Goal: Transaction & Acquisition: Purchase product/service

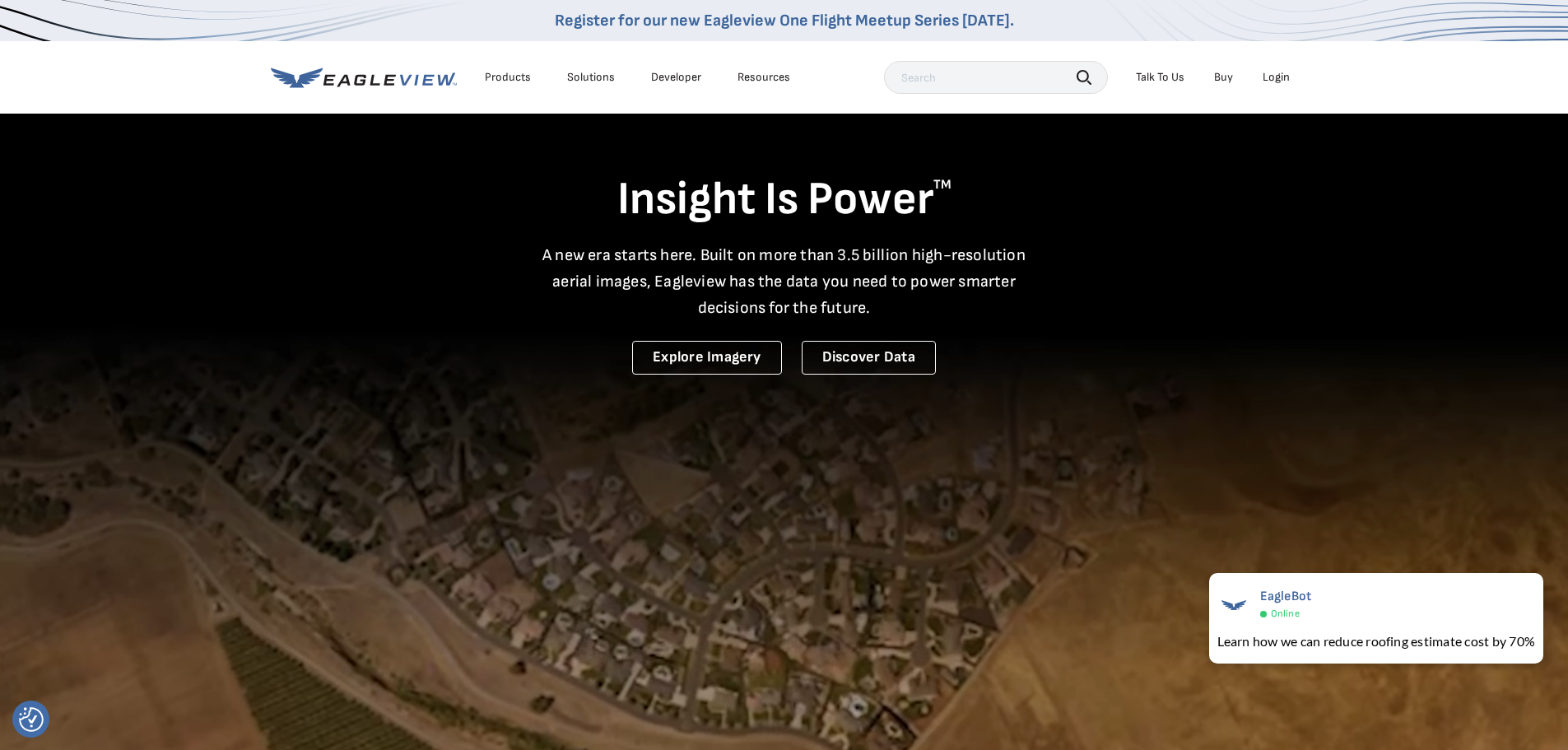
click at [1273, 81] on div "Login" at bounding box center [1276, 77] width 27 height 15
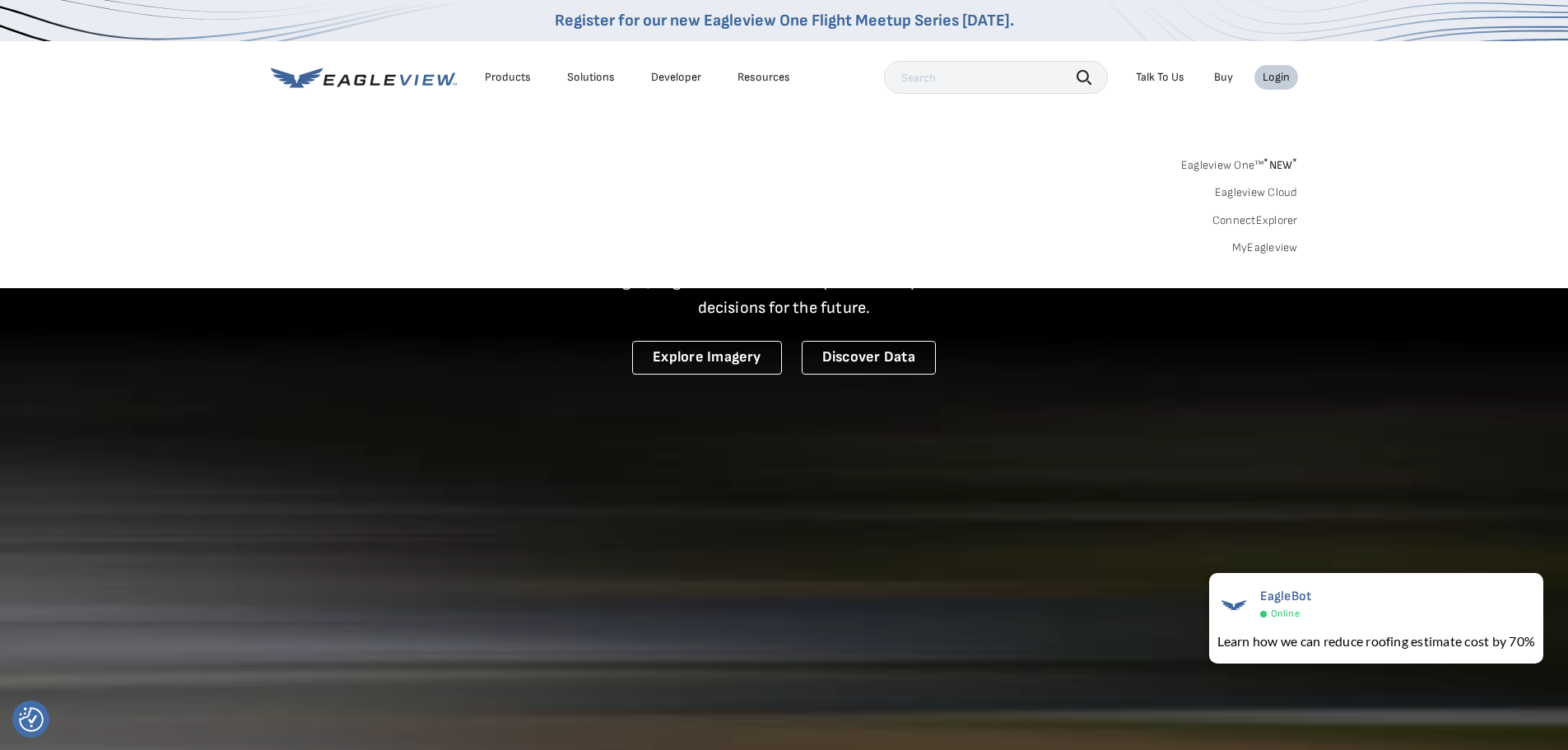
click at [1244, 251] on link "MyEagleview" at bounding box center [1265, 248] width 66 height 15
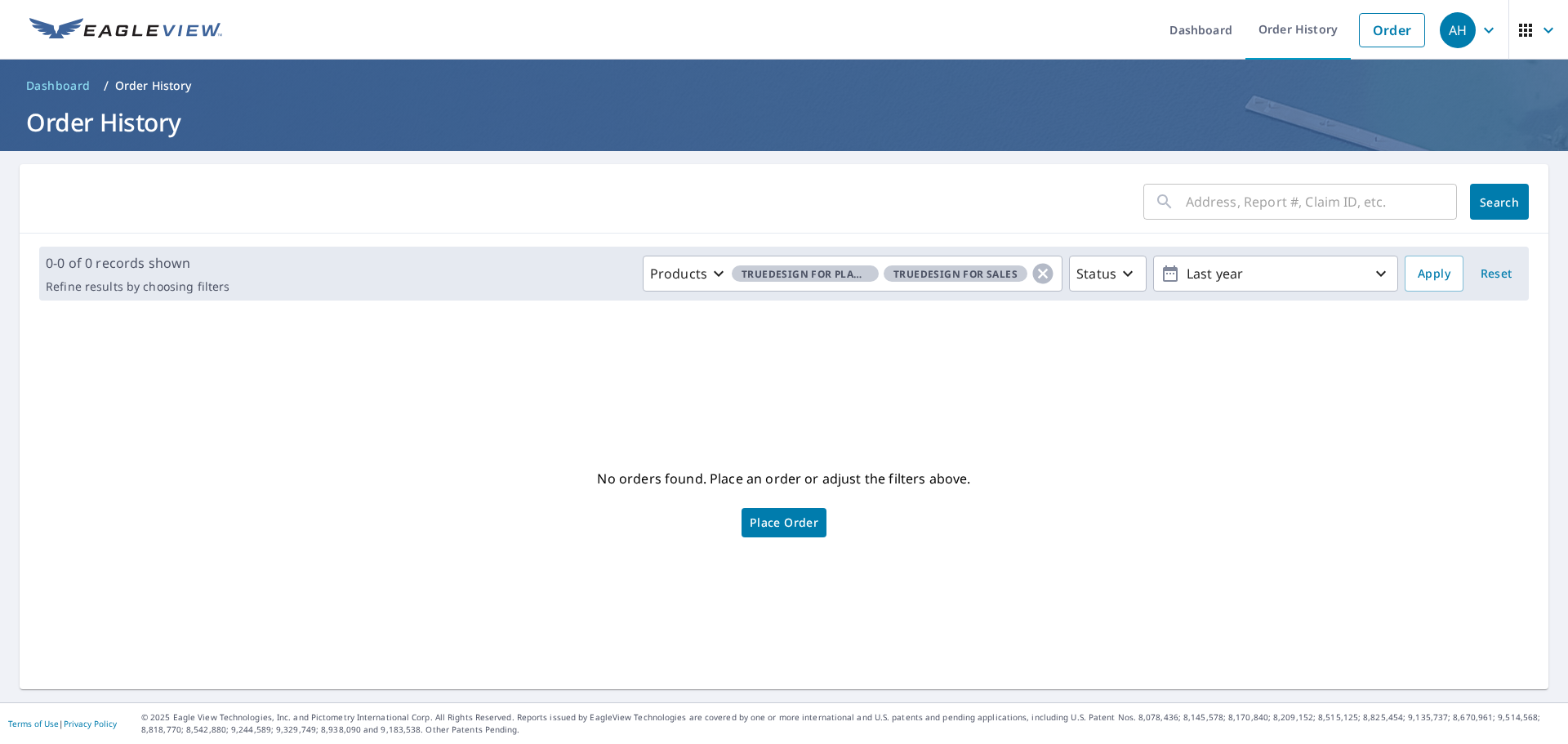
click at [381, 181] on div "​ Search" at bounding box center [784, 199] width 1529 height 70
click at [1482, 32] on icon "button" at bounding box center [1488, 31] width 20 height 20
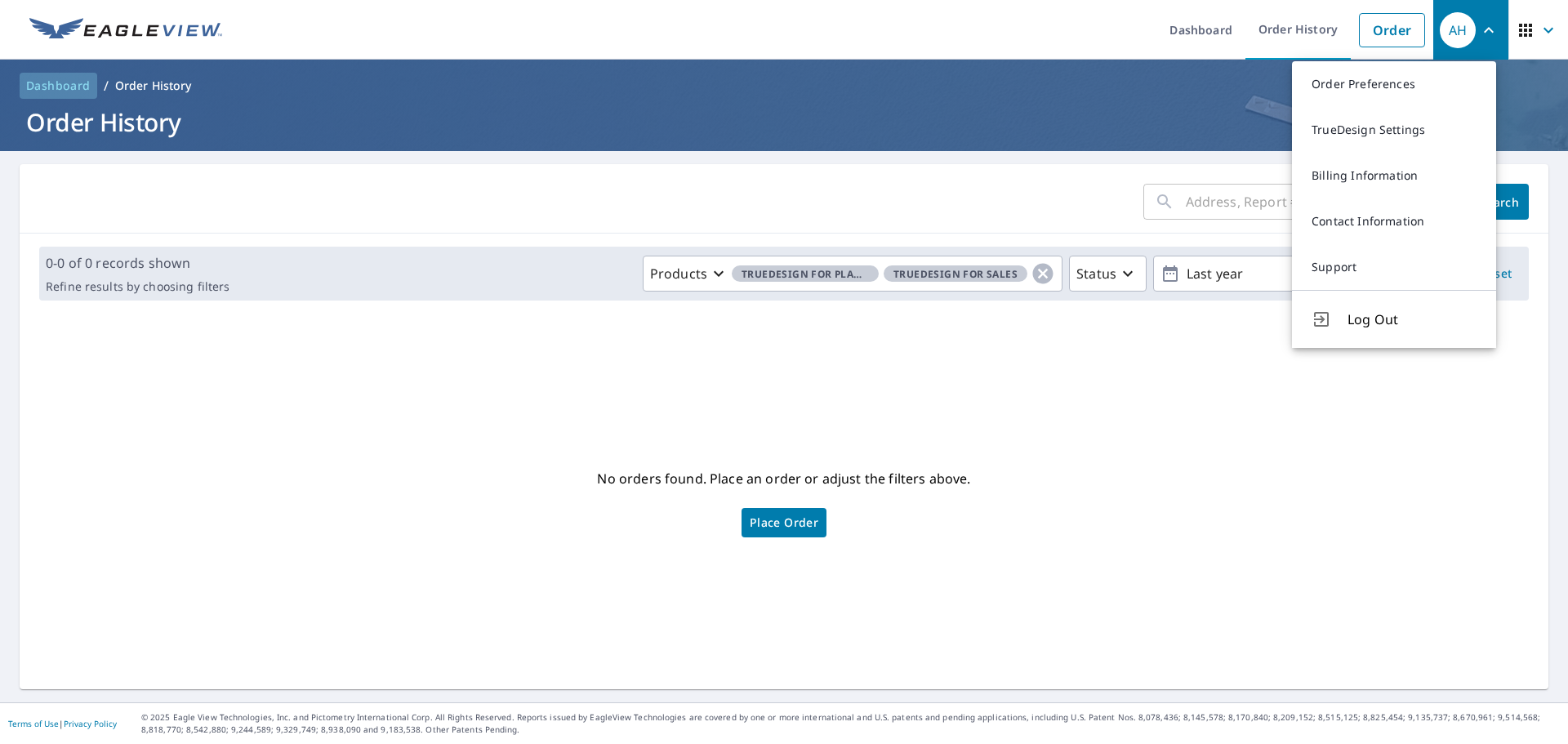
click at [60, 89] on span "Dashboard" at bounding box center [58, 86] width 64 height 16
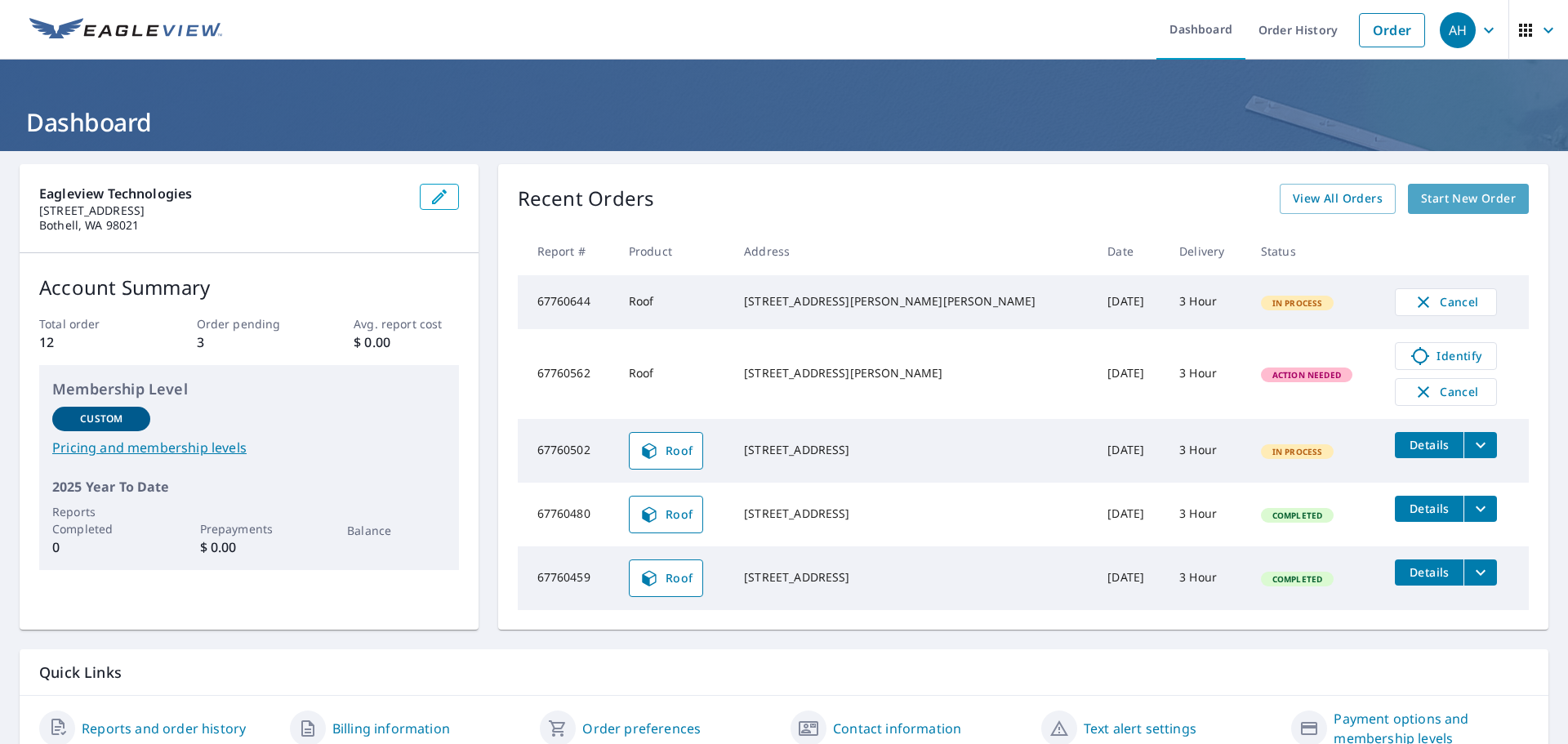
click at [1432, 192] on span "Start New Order" at bounding box center [1468, 199] width 95 height 21
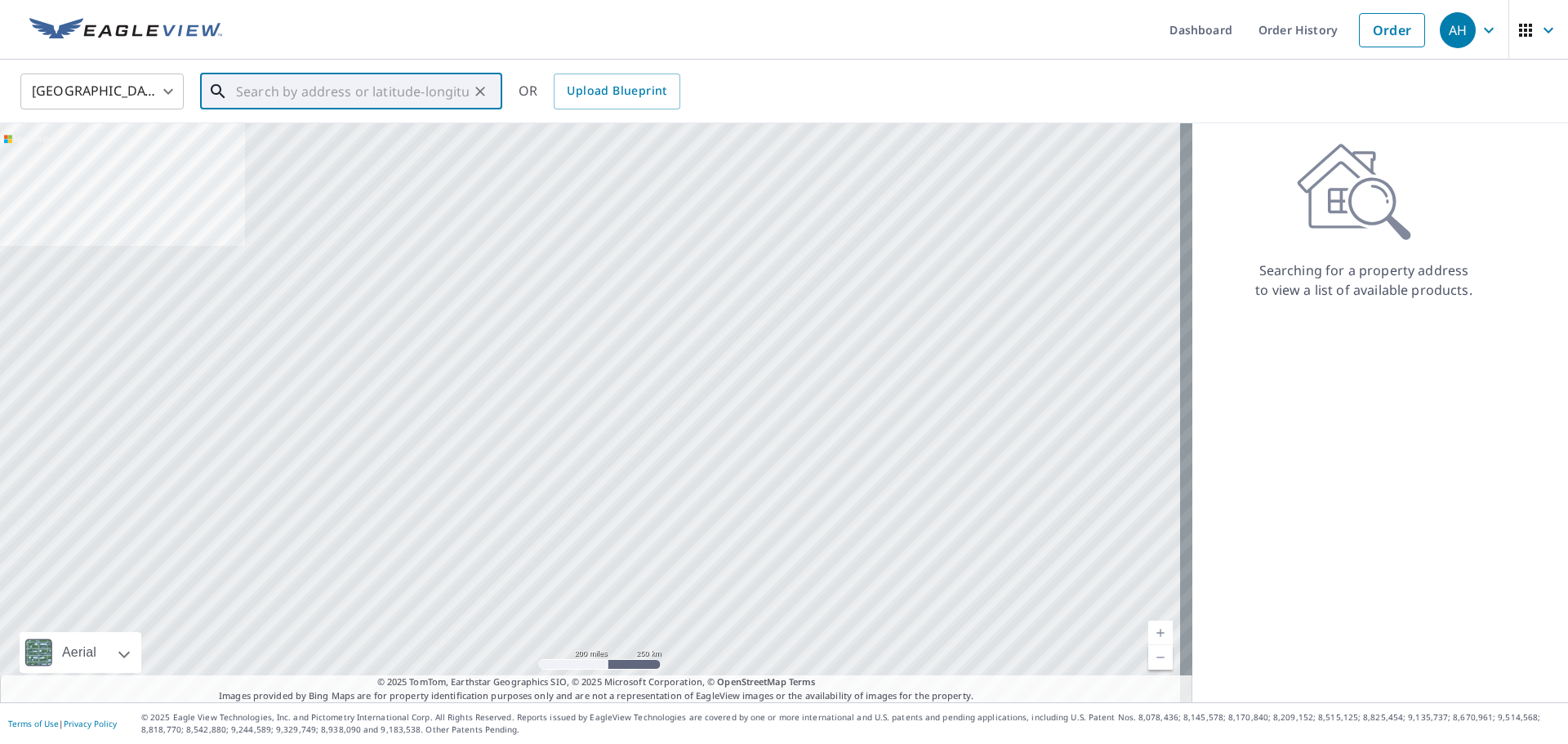
click at [348, 89] on input "text" at bounding box center [352, 91] width 232 height 46
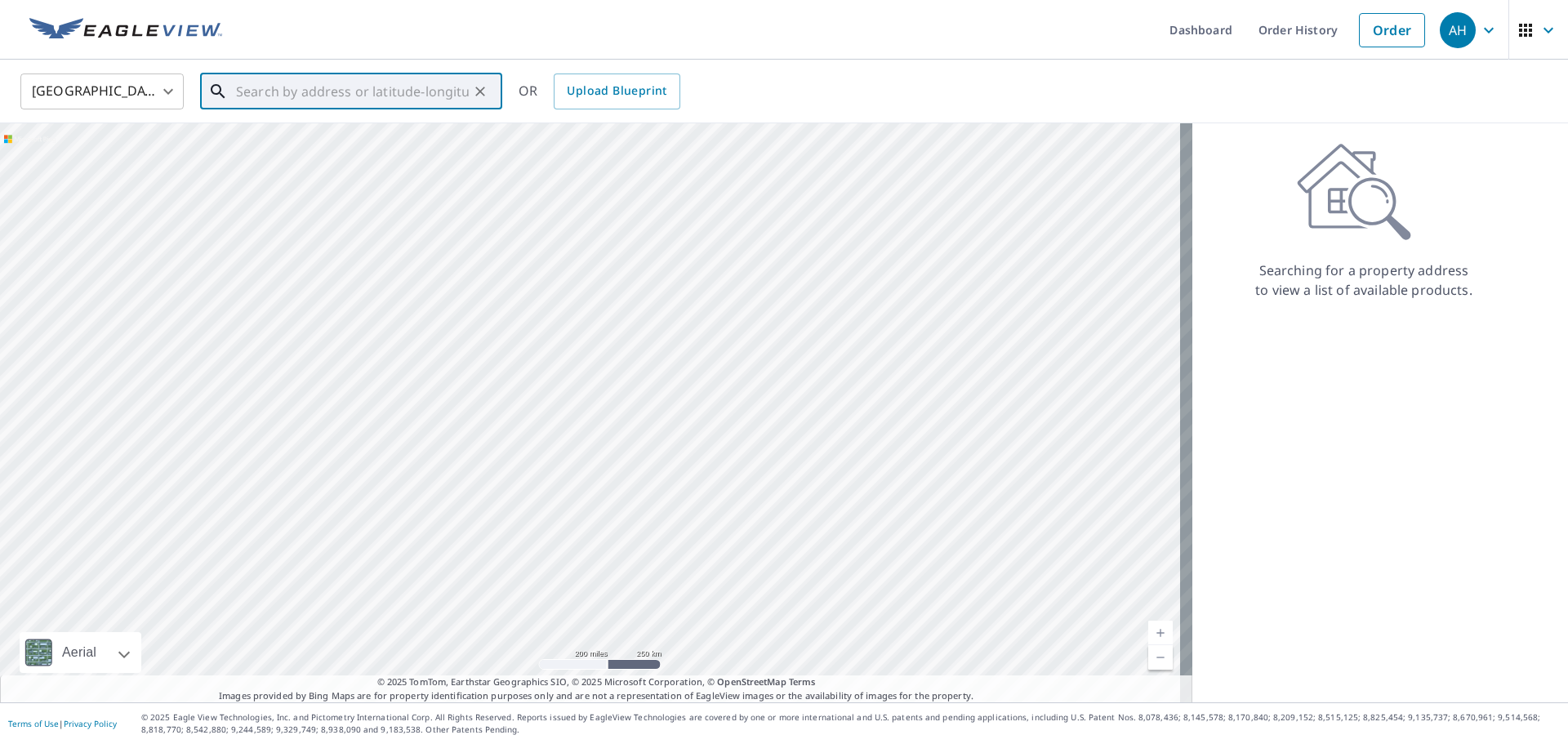
click at [324, 86] on input "text" at bounding box center [352, 91] width 232 height 46
click at [336, 89] on input "text" at bounding box center [352, 91] width 232 height 46
type input "2101 eagle landing rehoboth beach"
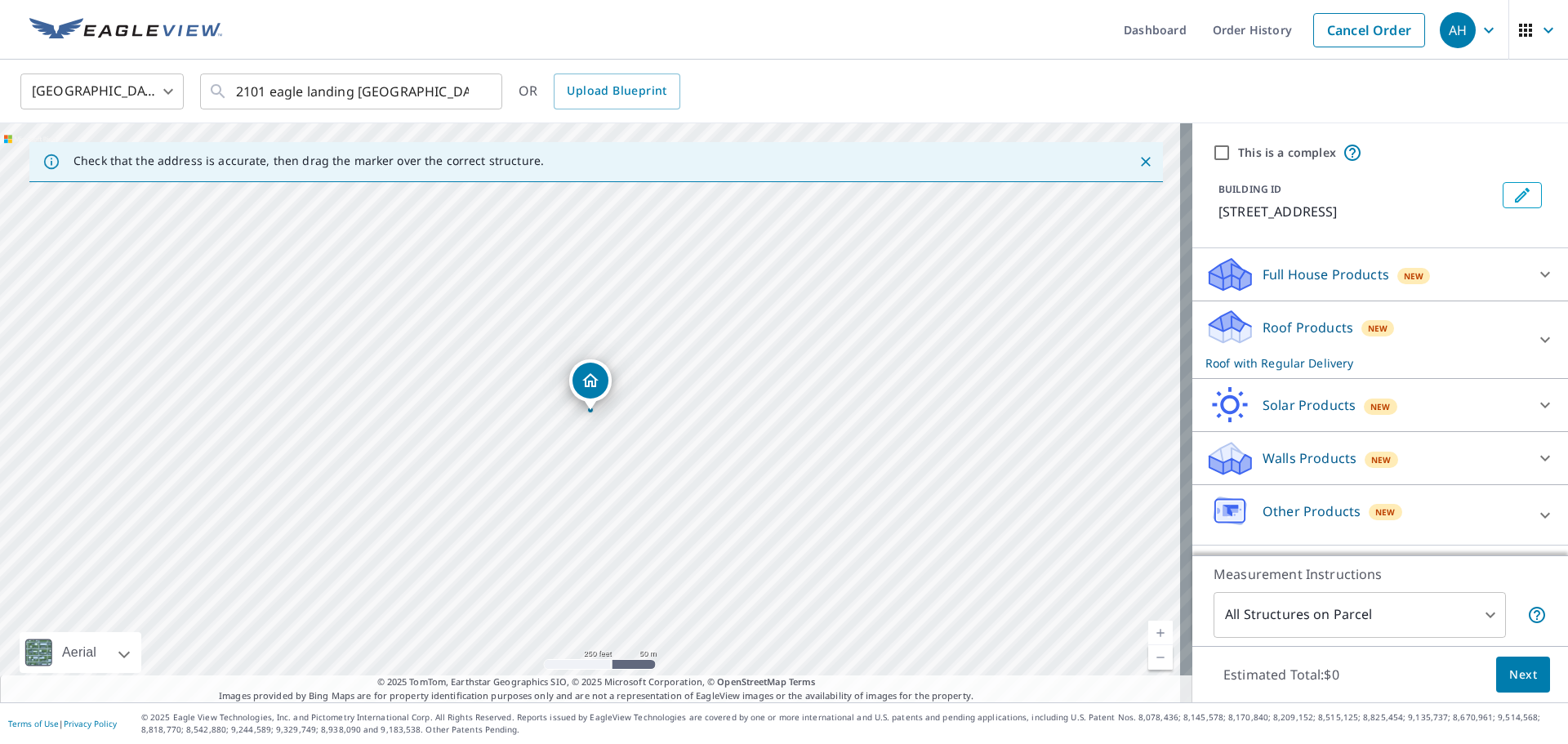
click at [1350, 207] on p "2101 Eagles Lndg, Rehoboth Beach, DE, 19971" at bounding box center [1356, 212] width 278 height 20
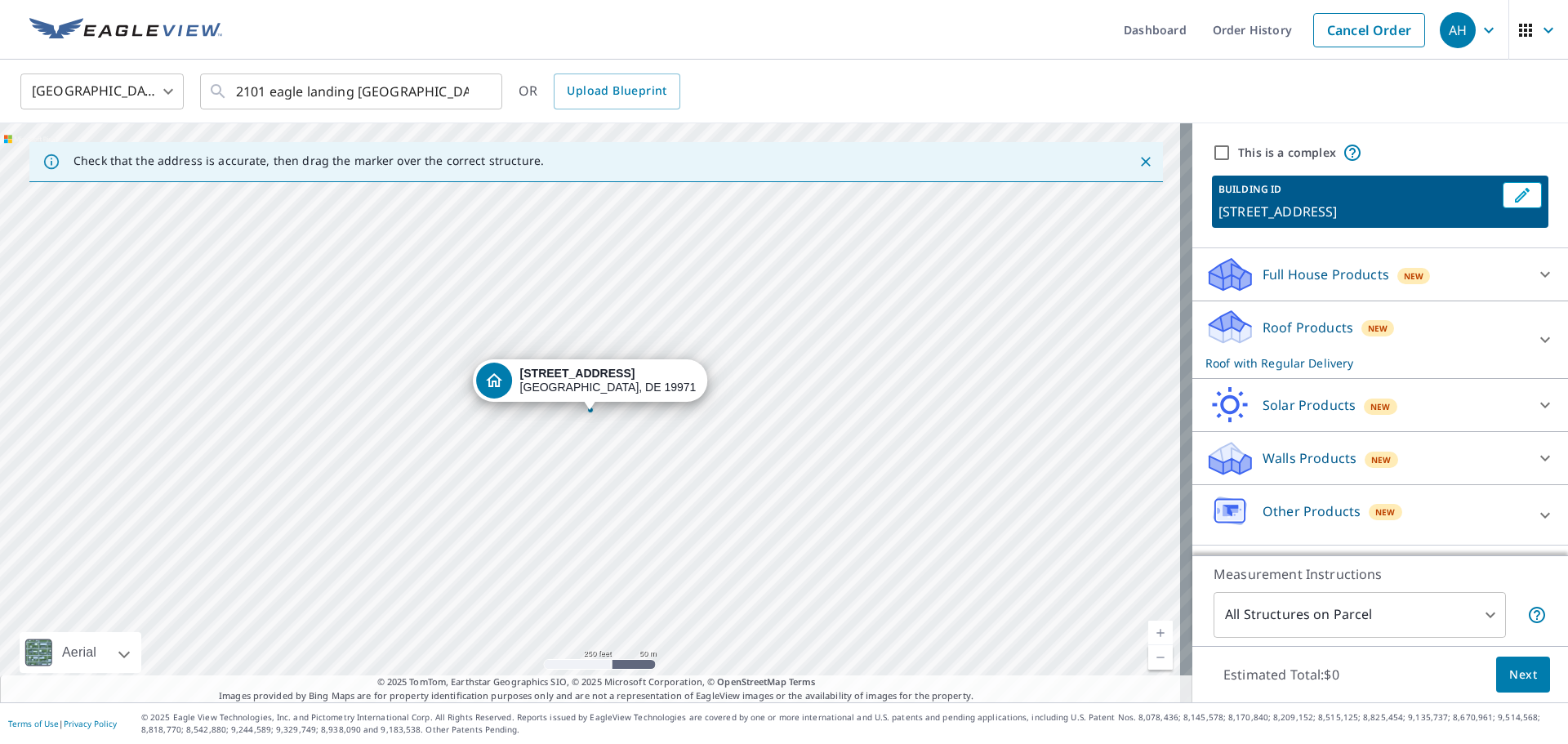
scroll to position [10, 0]
click at [1454, 347] on div "Roof Products New Roof with Regular Delivery" at bounding box center [1365, 339] width 320 height 63
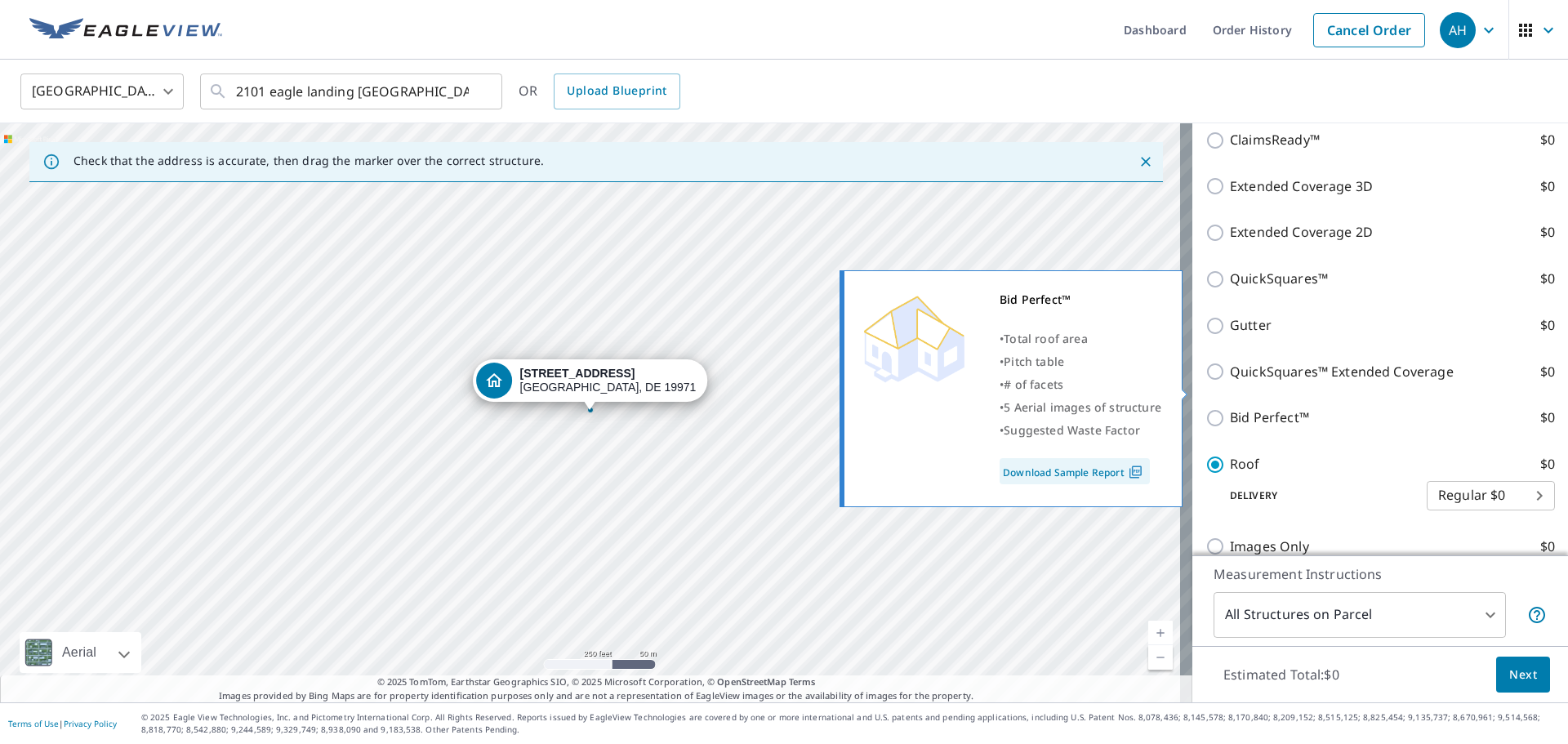
scroll to position [418, 0]
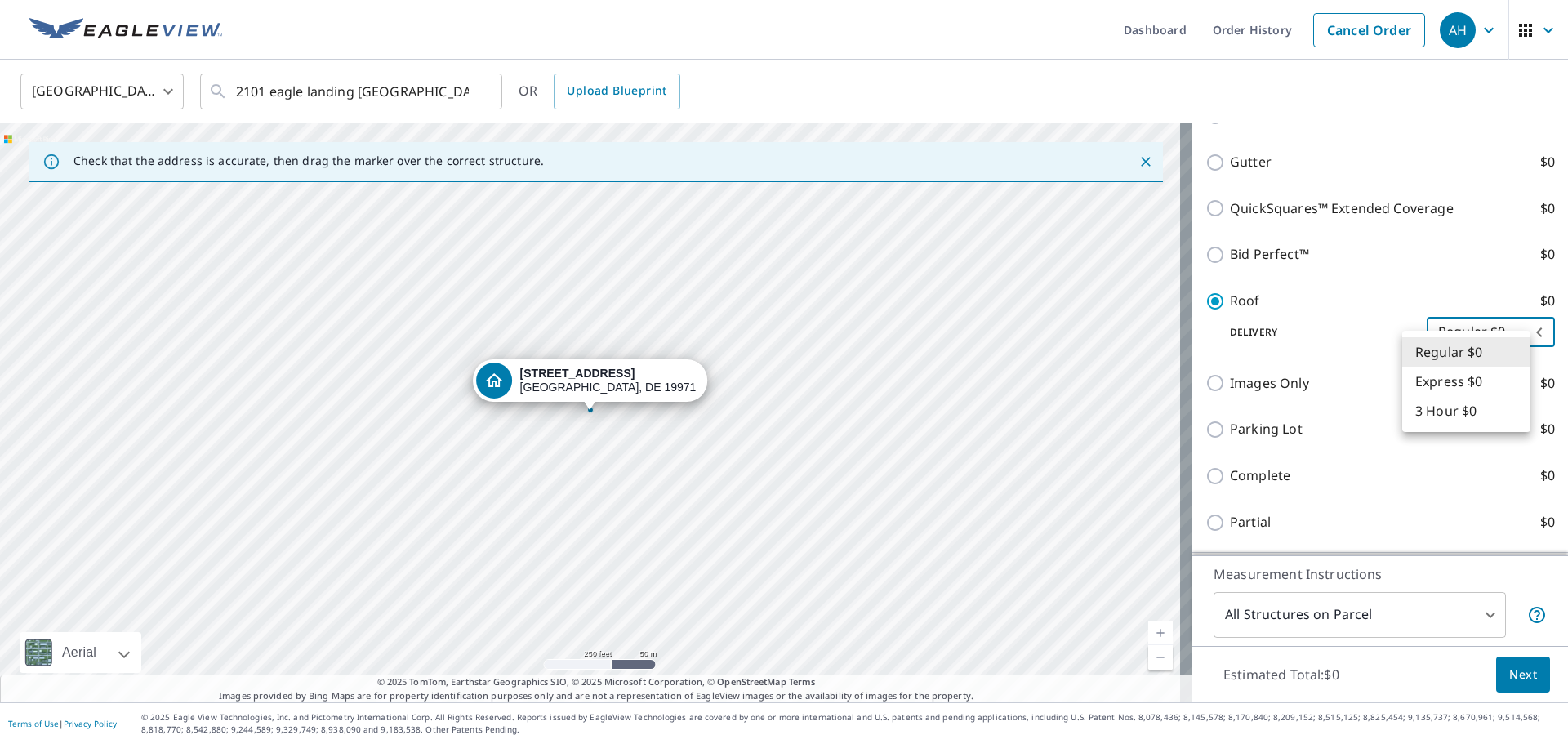
click at [1466, 358] on body "AH AH Dashboard Order History Cancel Order AH United States US ​ 2101 eagle lan…" at bounding box center [784, 372] width 1568 height 744
click at [1461, 409] on li "3 Hour $0" at bounding box center [1467, 410] width 128 height 30
type input "7"
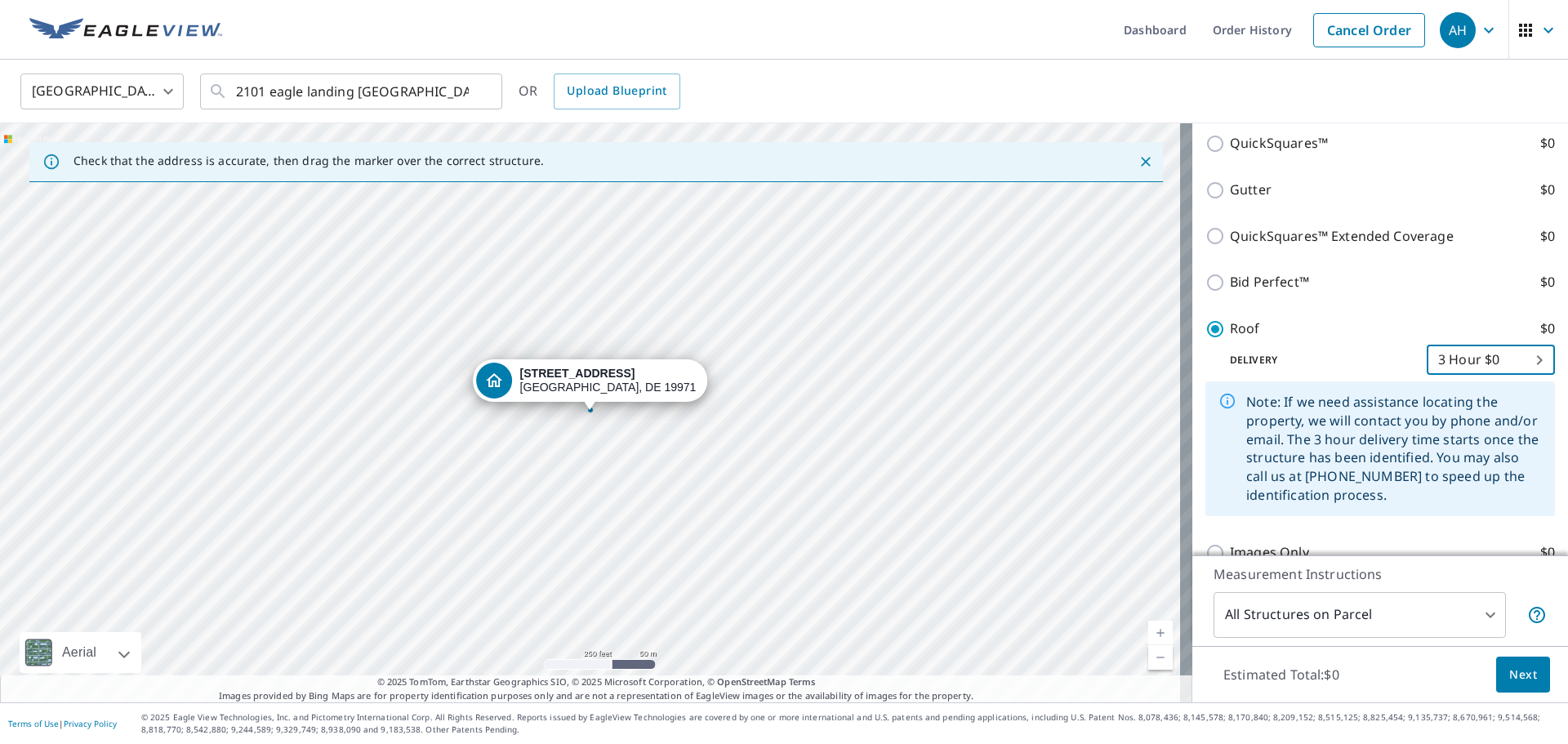
scroll to position [579, 0]
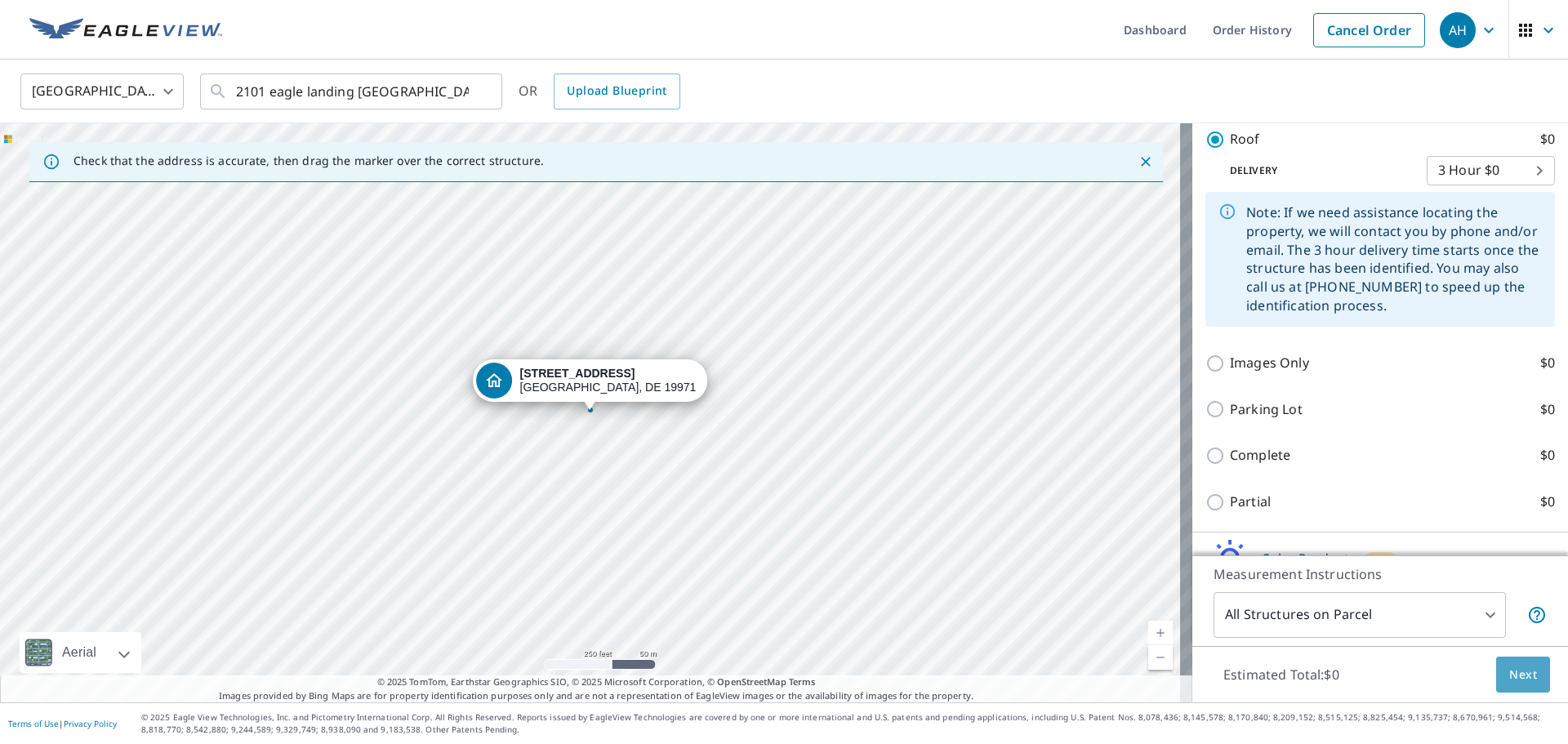
click at [1515, 666] on span "Next" at bounding box center [1523, 674] width 28 height 21
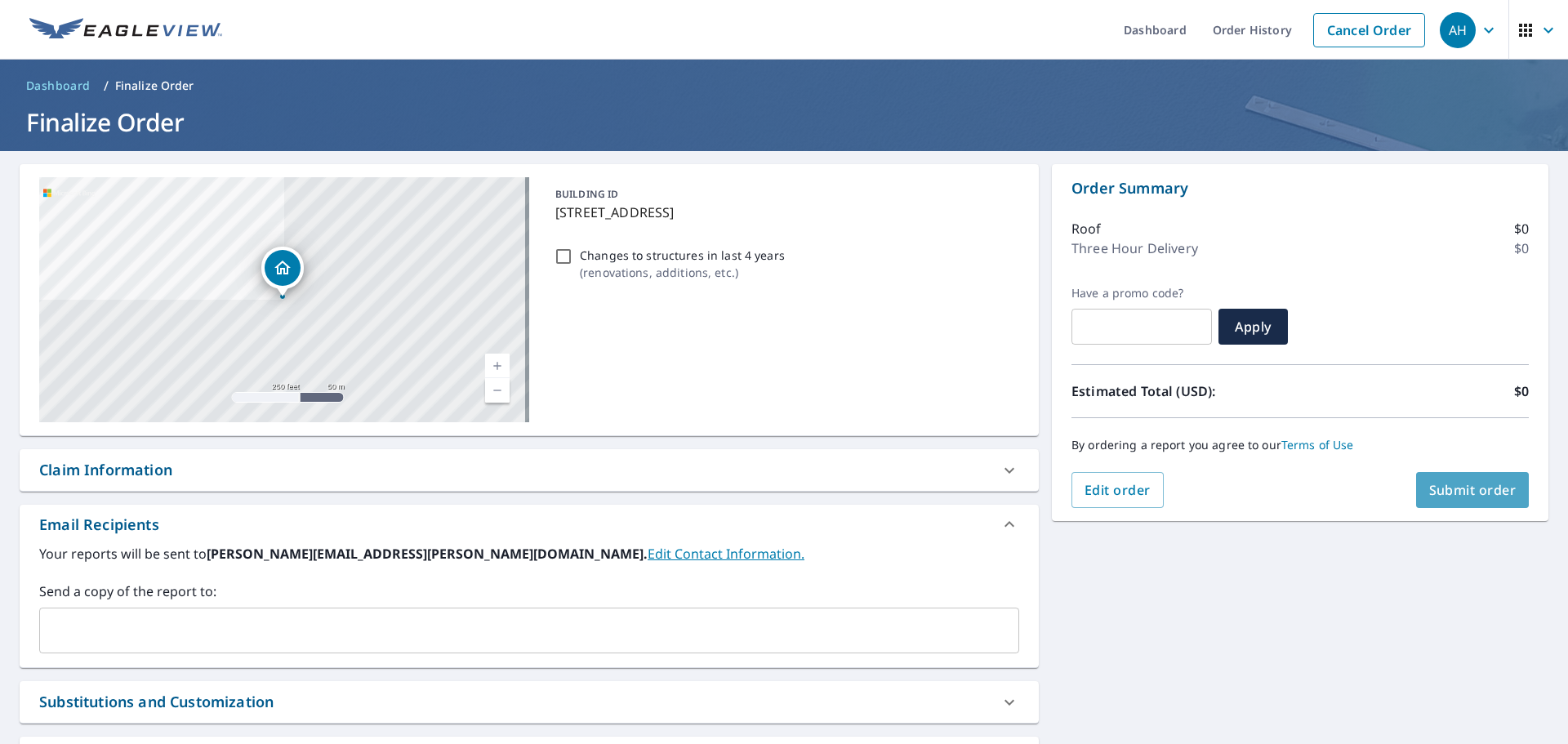
click at [1458, 486] on span "Submit order" at bounding box center [1472, 490] width 88 height 18
checkbox input "true"
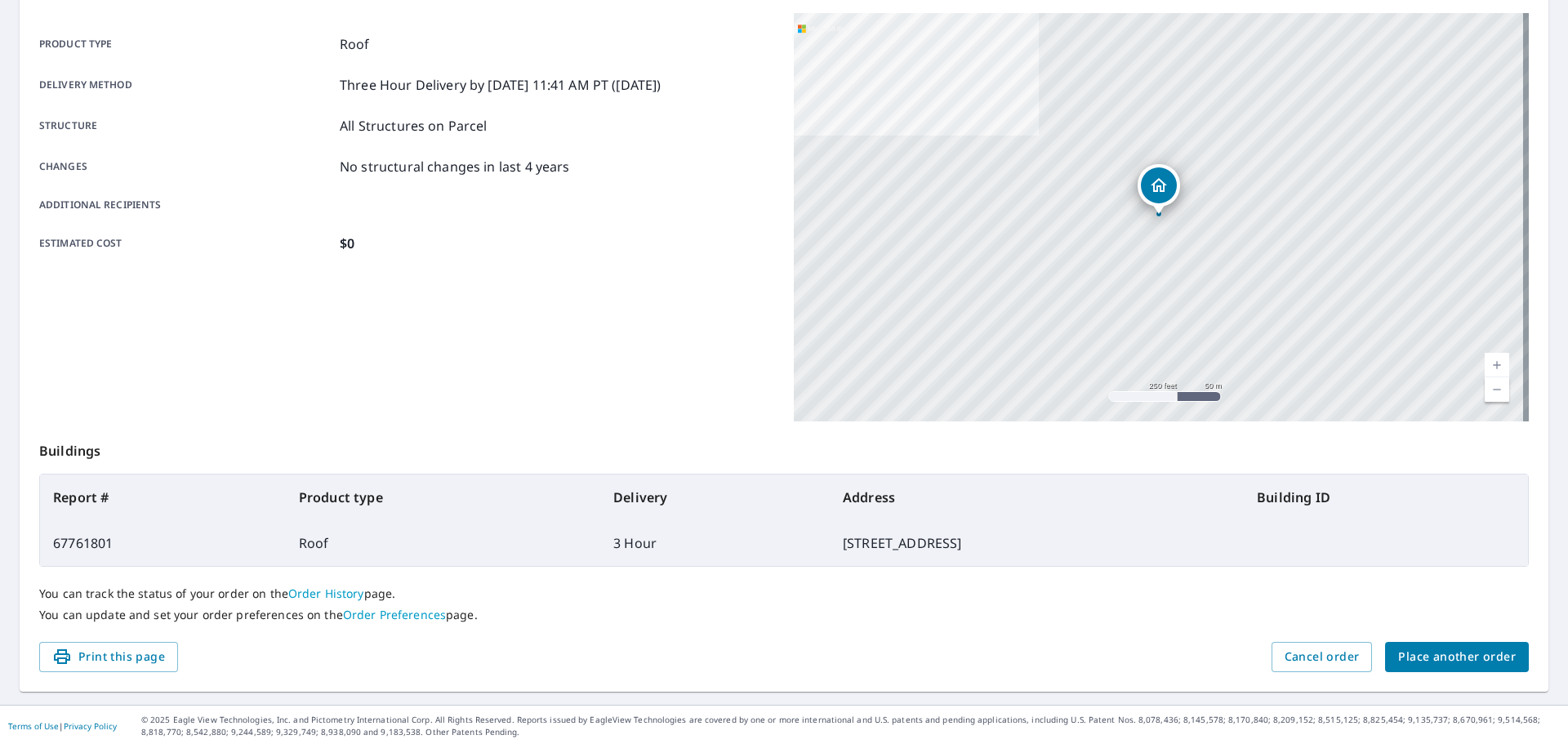
scroll to position [217, 0]
click at [1439, 655] on span "Place another order" at bounding box center [1457, 655] width 118 height 21
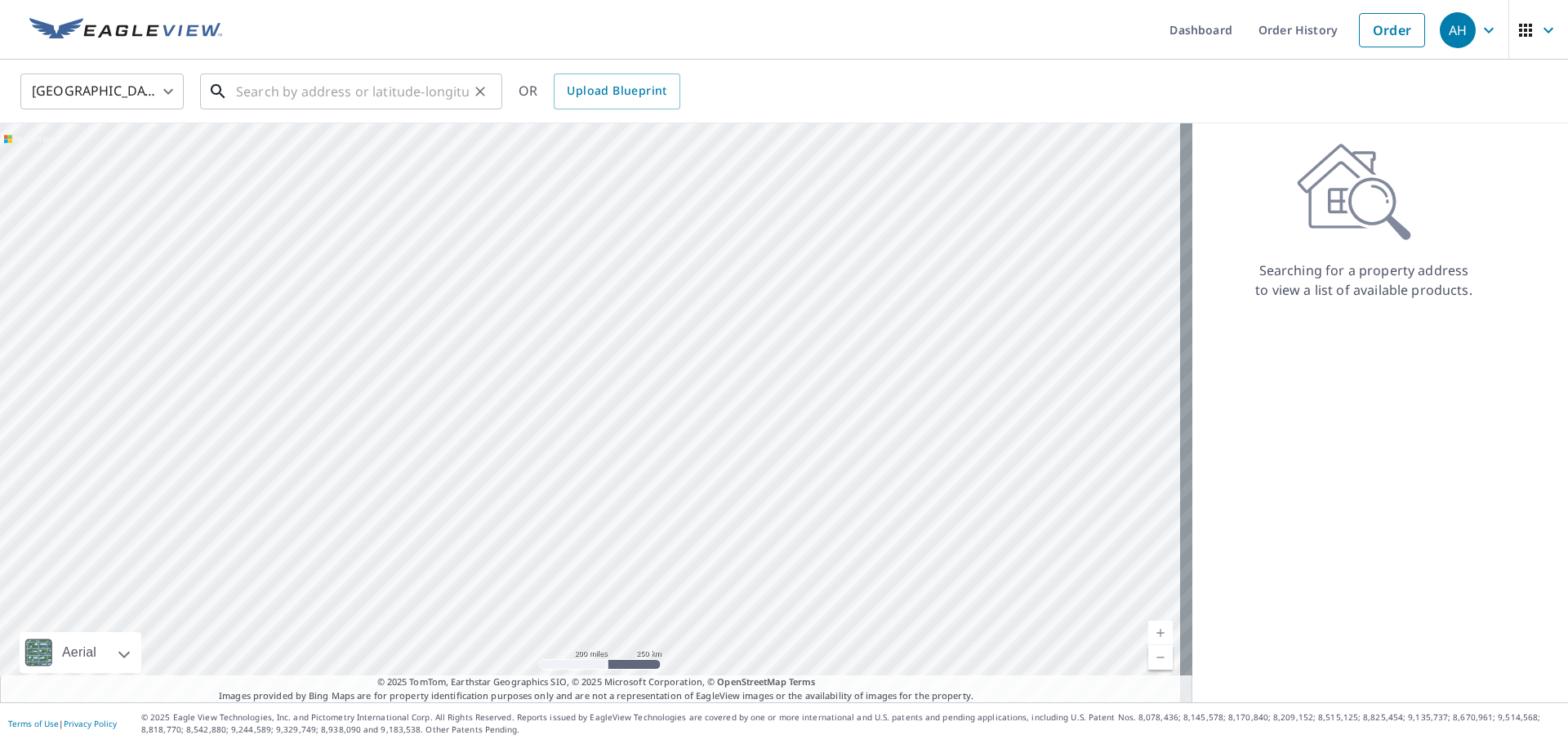
click at [329, 95] on input "text" at bounding box center [352, 91] width 232 height 46
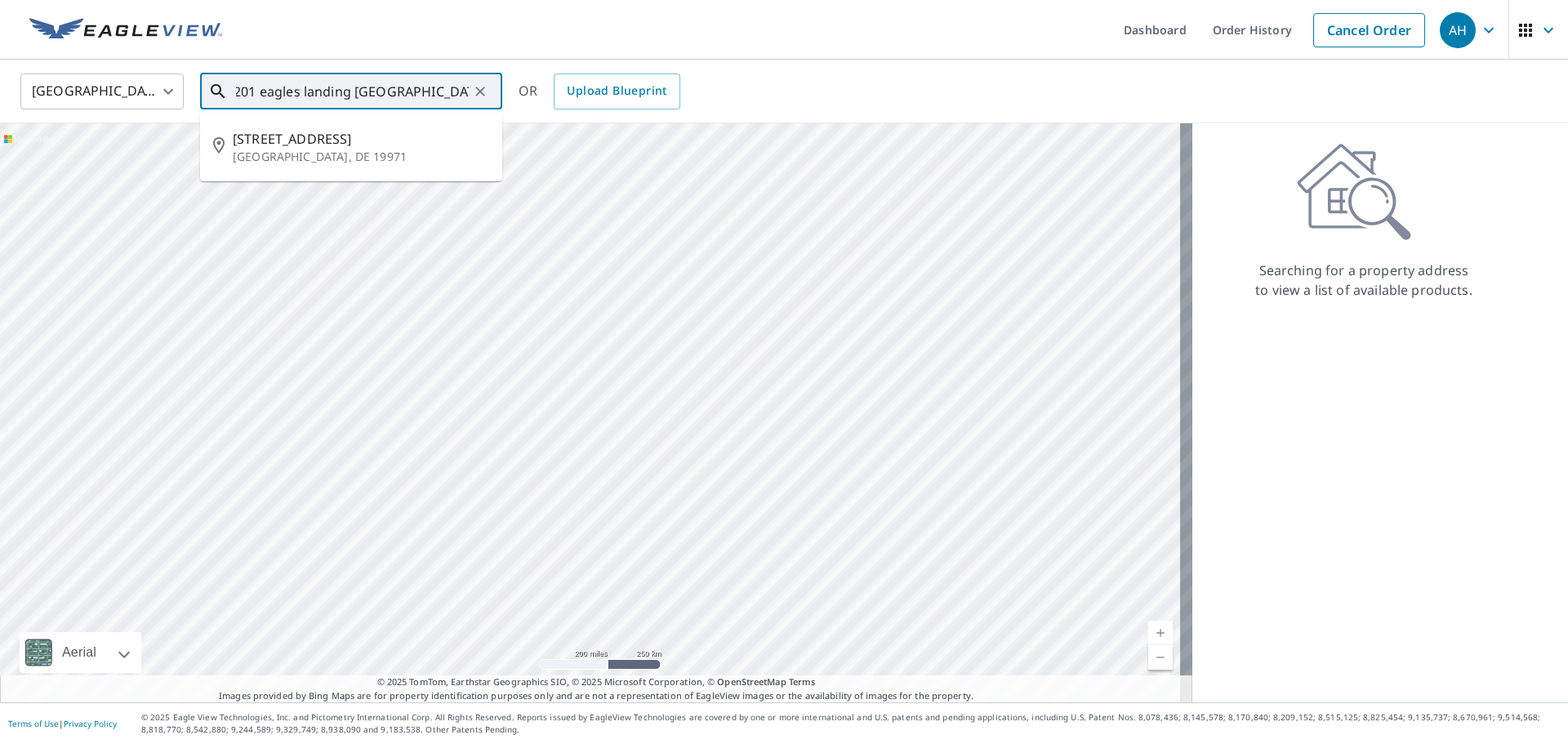
scroll to position [0, 18]
type input "2201 eagles landing rehoboth beach, de"
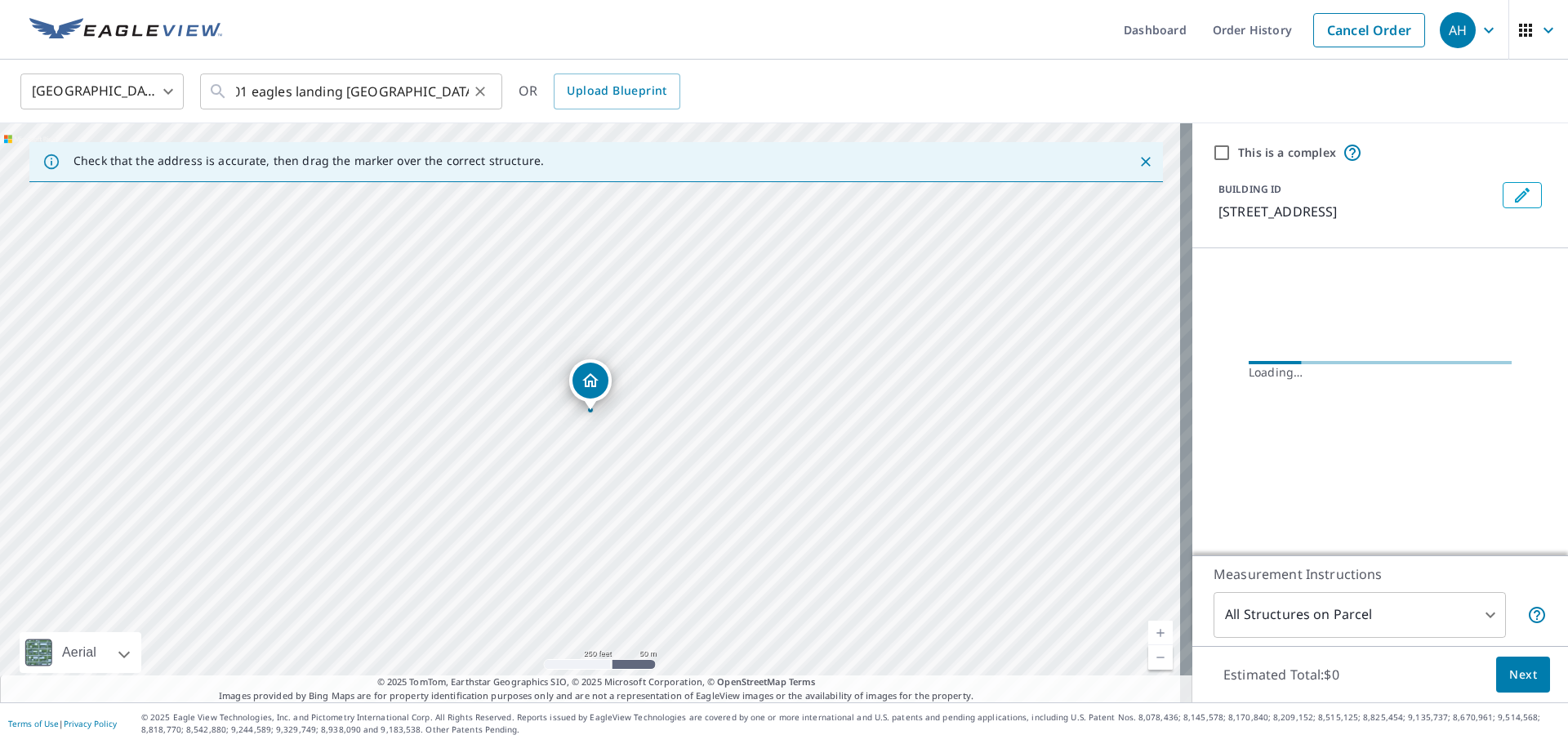
scroll to position [0, 0]
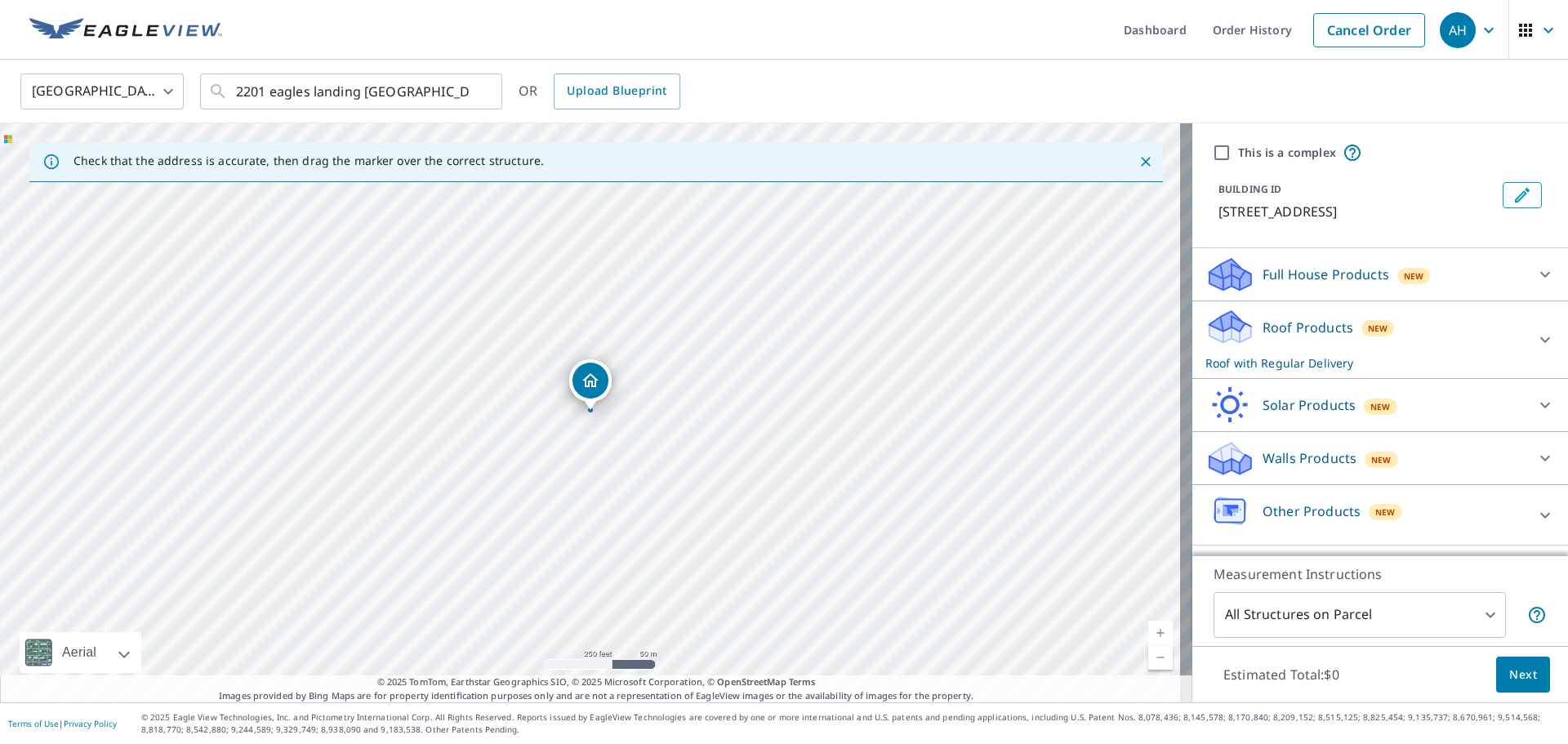
click at [1313, 337] on p "Roof Products" at bounding box center [1308, 327] width 90 height 20
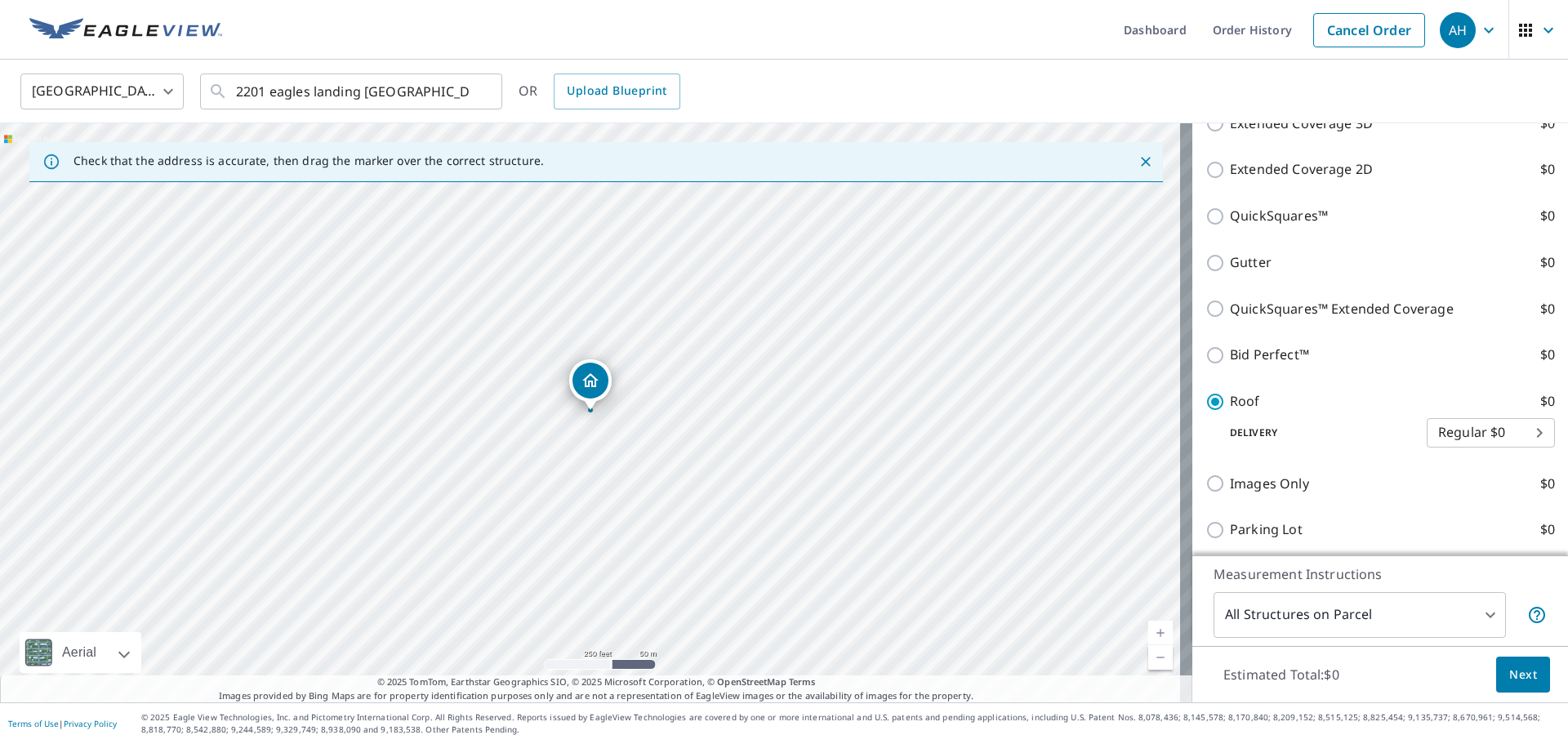
scroll to position [409, 0]
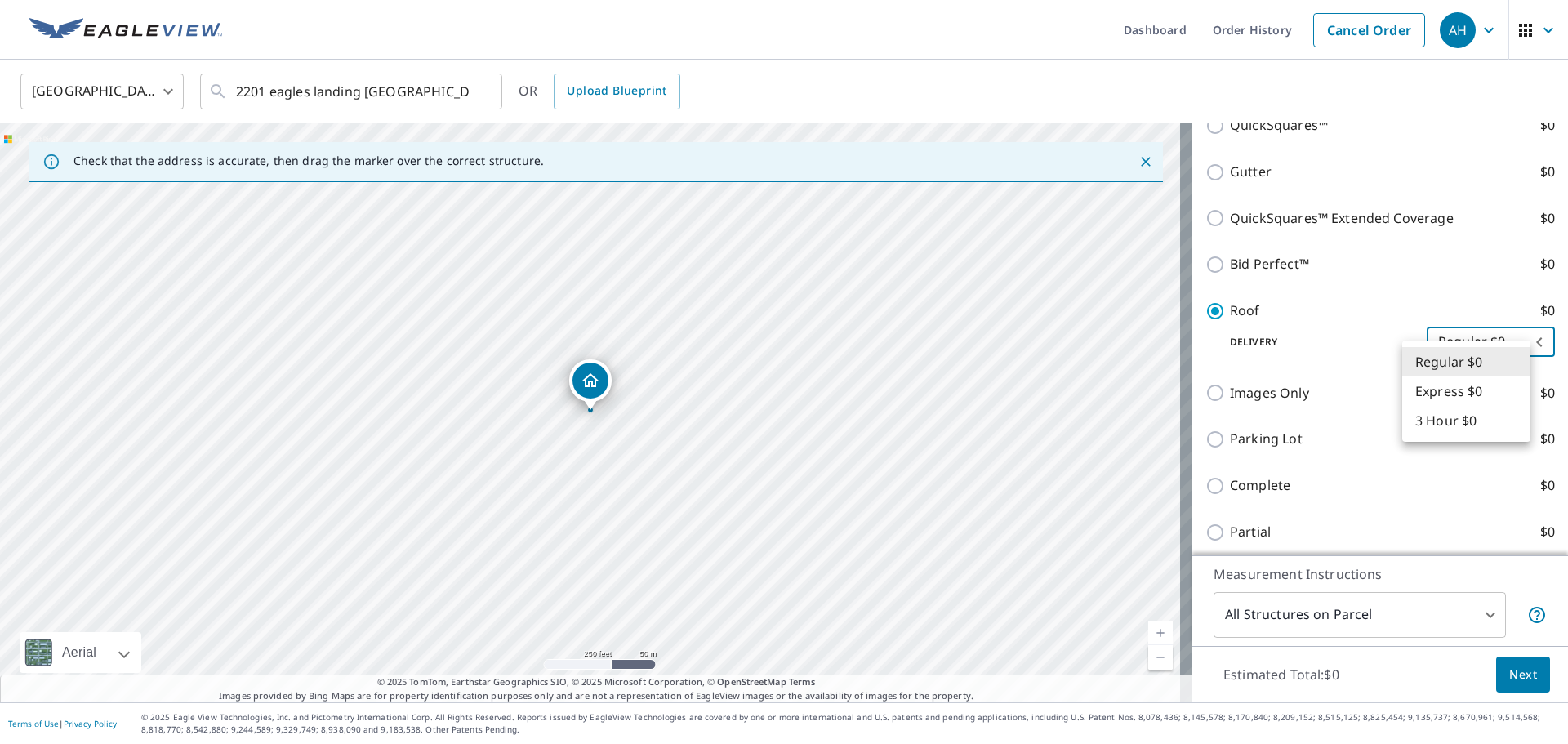
click at [1456, 363] on body "AH AH Dashboard Order History Cancel Order AH United States US ​ 2201 eagles la…" at bounding box center [784, 372] width 1568 height 744
click at [1447, 430] on li "3 Hour $0" at bounding box center [1467, 420] width 128 height 30
type input "7"
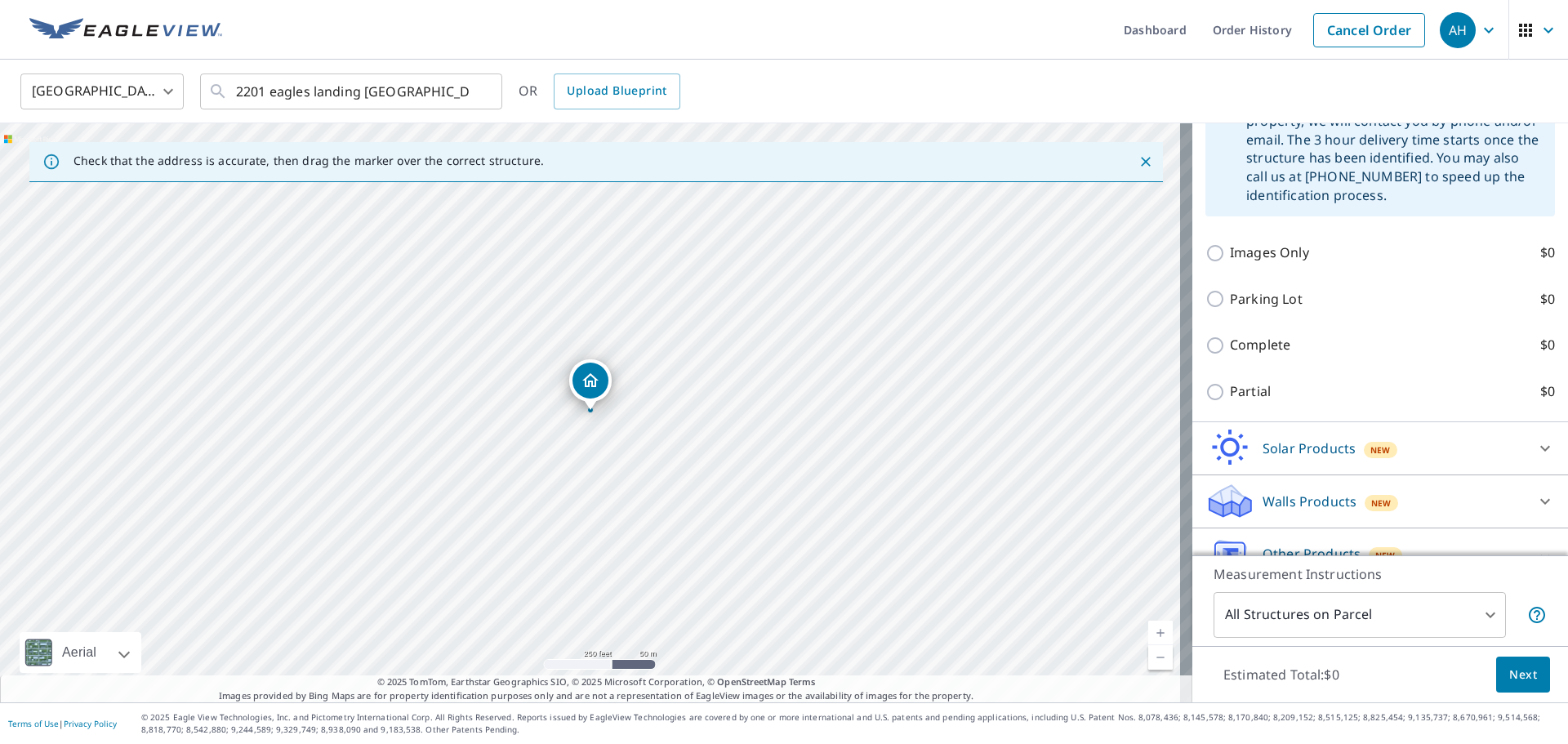
scroll to position [743, 0]
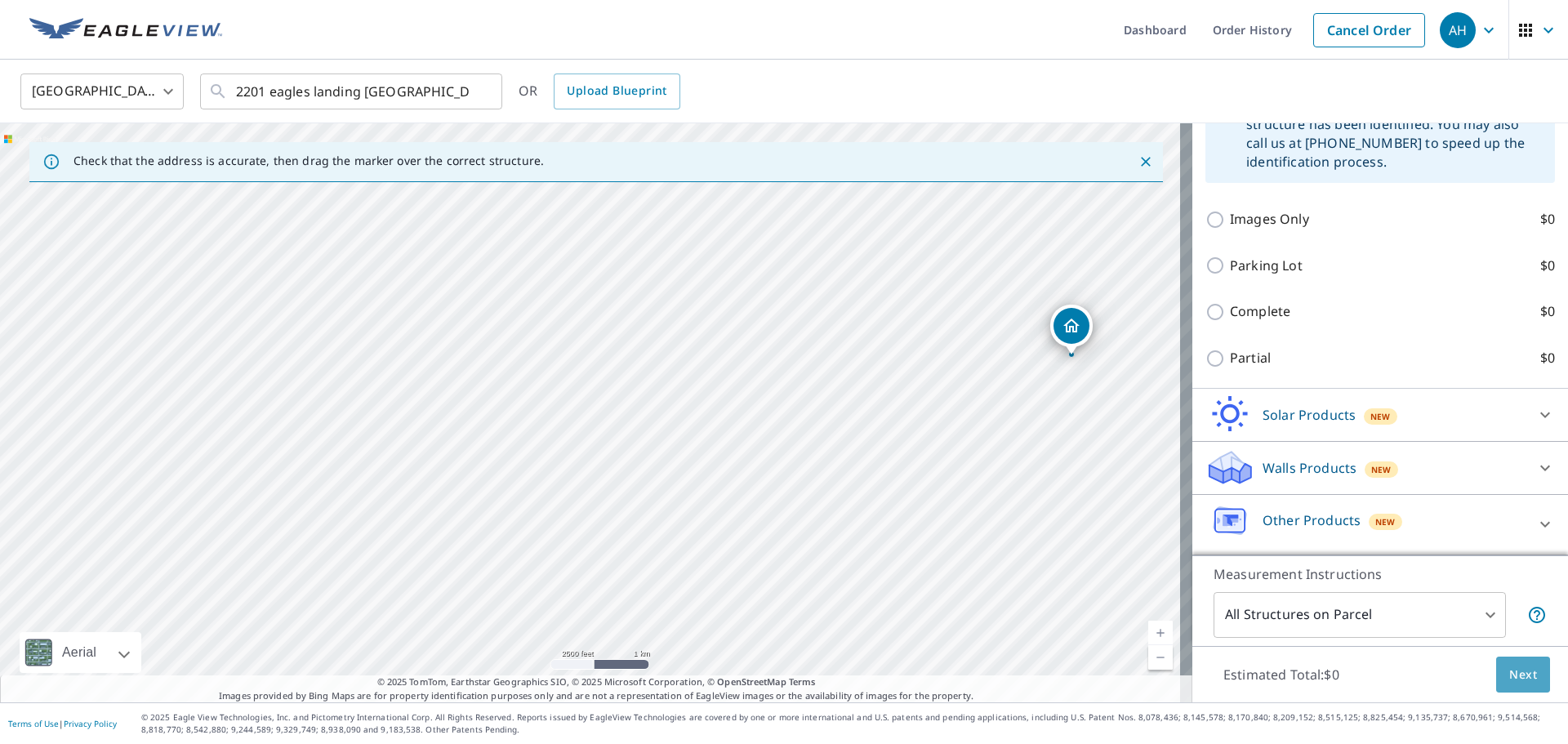
click at [1516, 675] on span "Next" at bounding box center [1523, 674] width 28 height 21
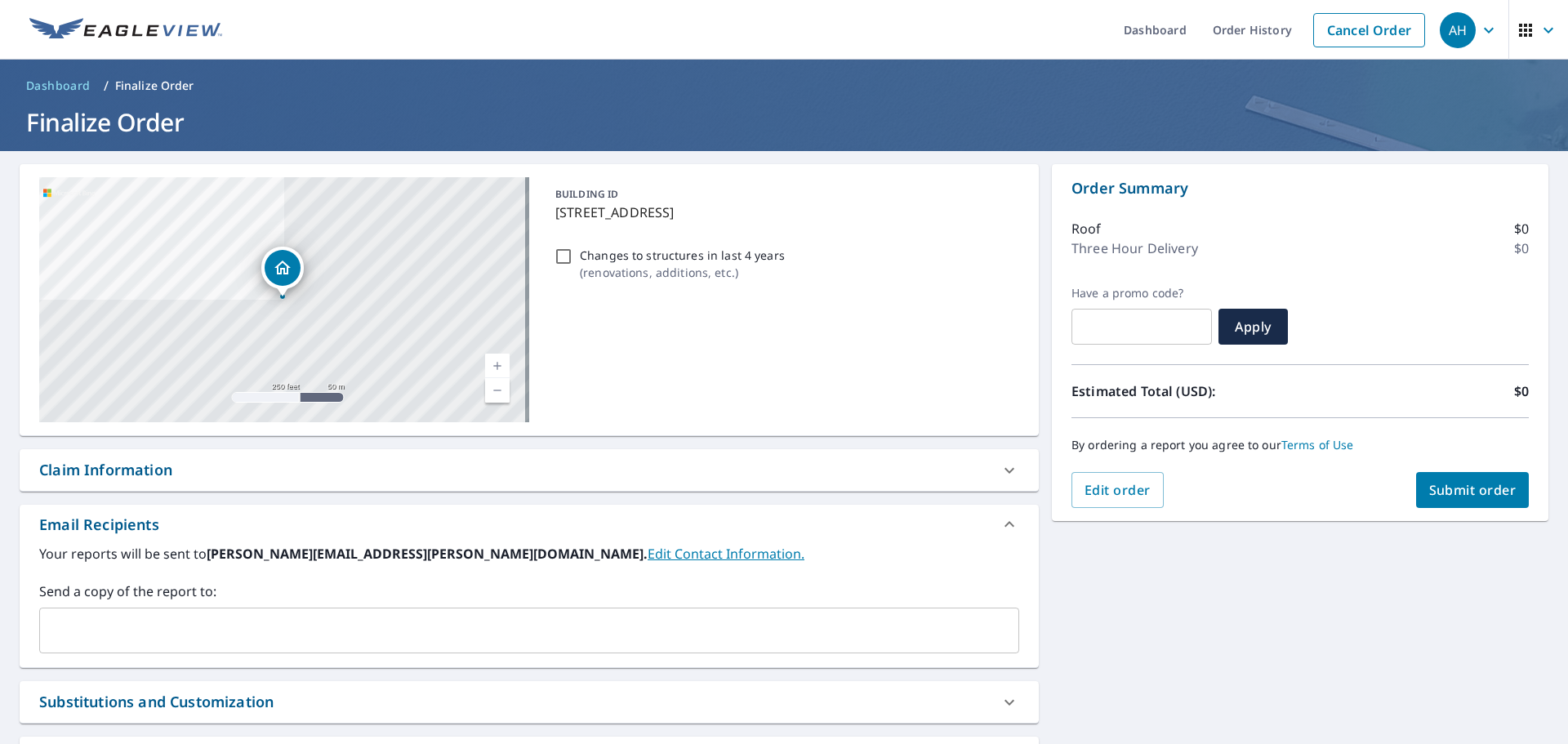
click at [329, 602] on div "Send a copy of the report to: ​" at bounding box center [529, 617] width 980 height 71
click at [341, 618] on div "​" at bounding box center [529, 630] width 980 height 46
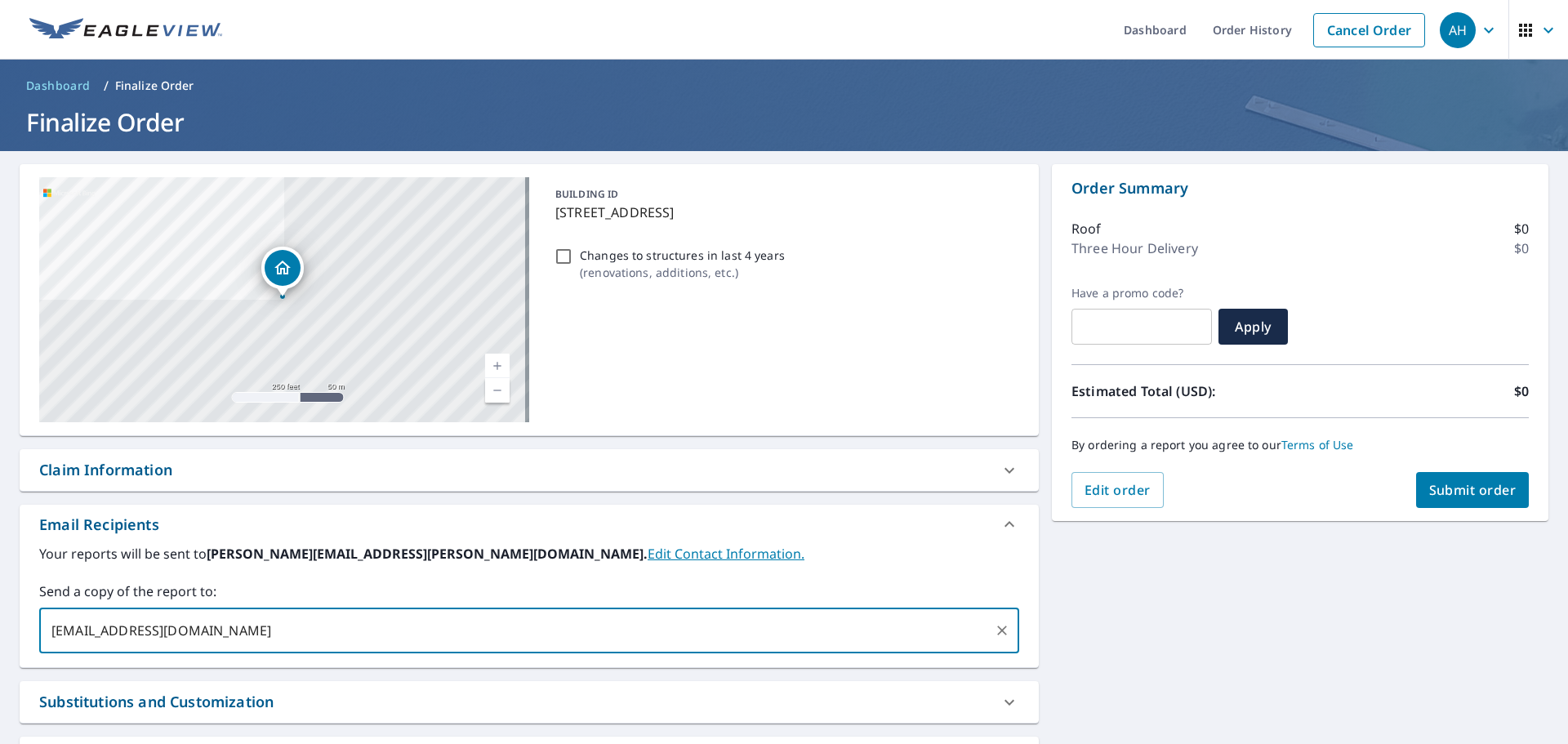
type input "nvavala@rshortroofing.com"
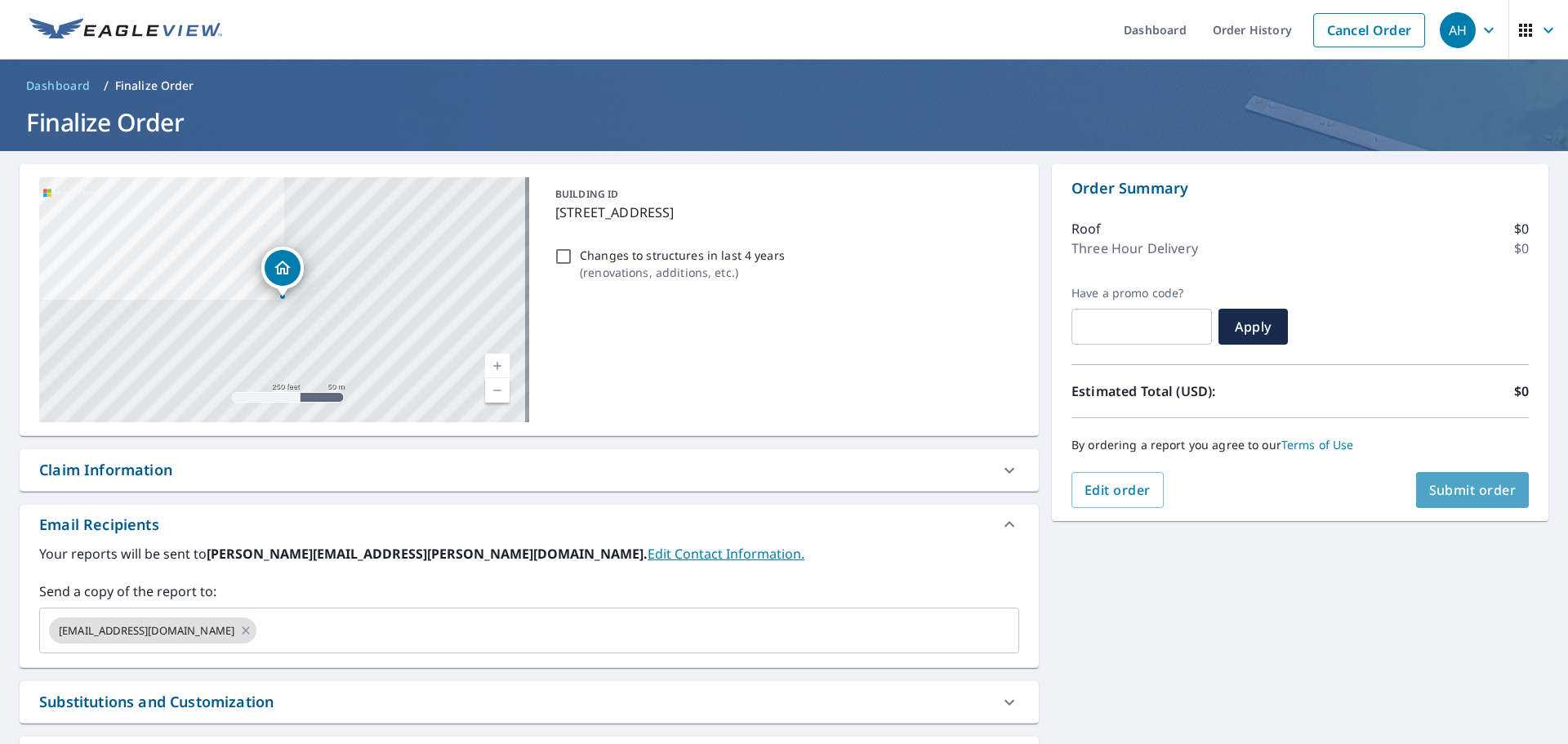
click at [1440, 485] on span "Submit order" at bounding box center [1472, 490] width 88 height 18
checkbox input "true"
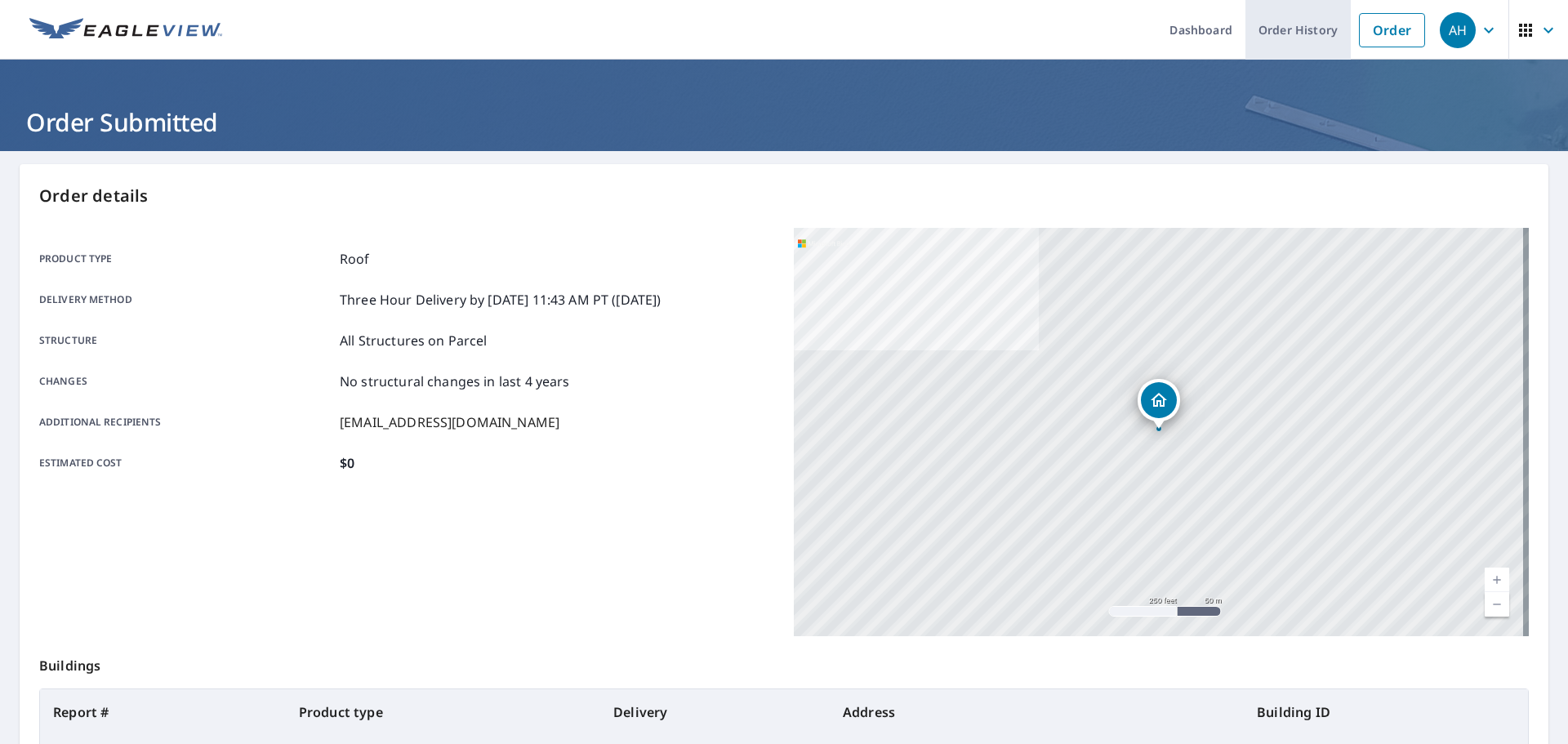
click at [1278, 33] on link "Order History" at bounding box center [1298, 30] width 105 height 60
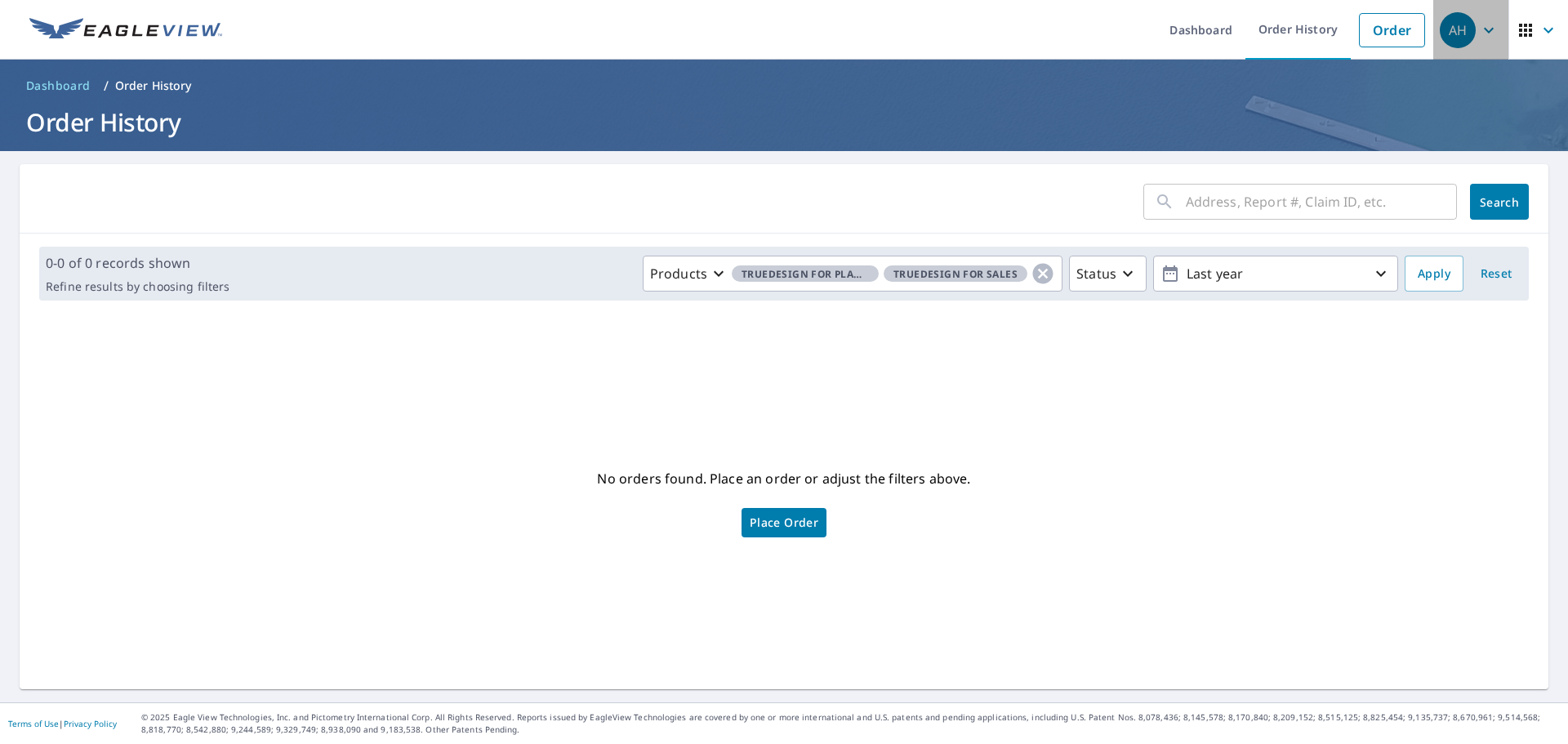
click at [1478, 21] on icon "button" at bounding box center [1488, 31] width 20 height 20
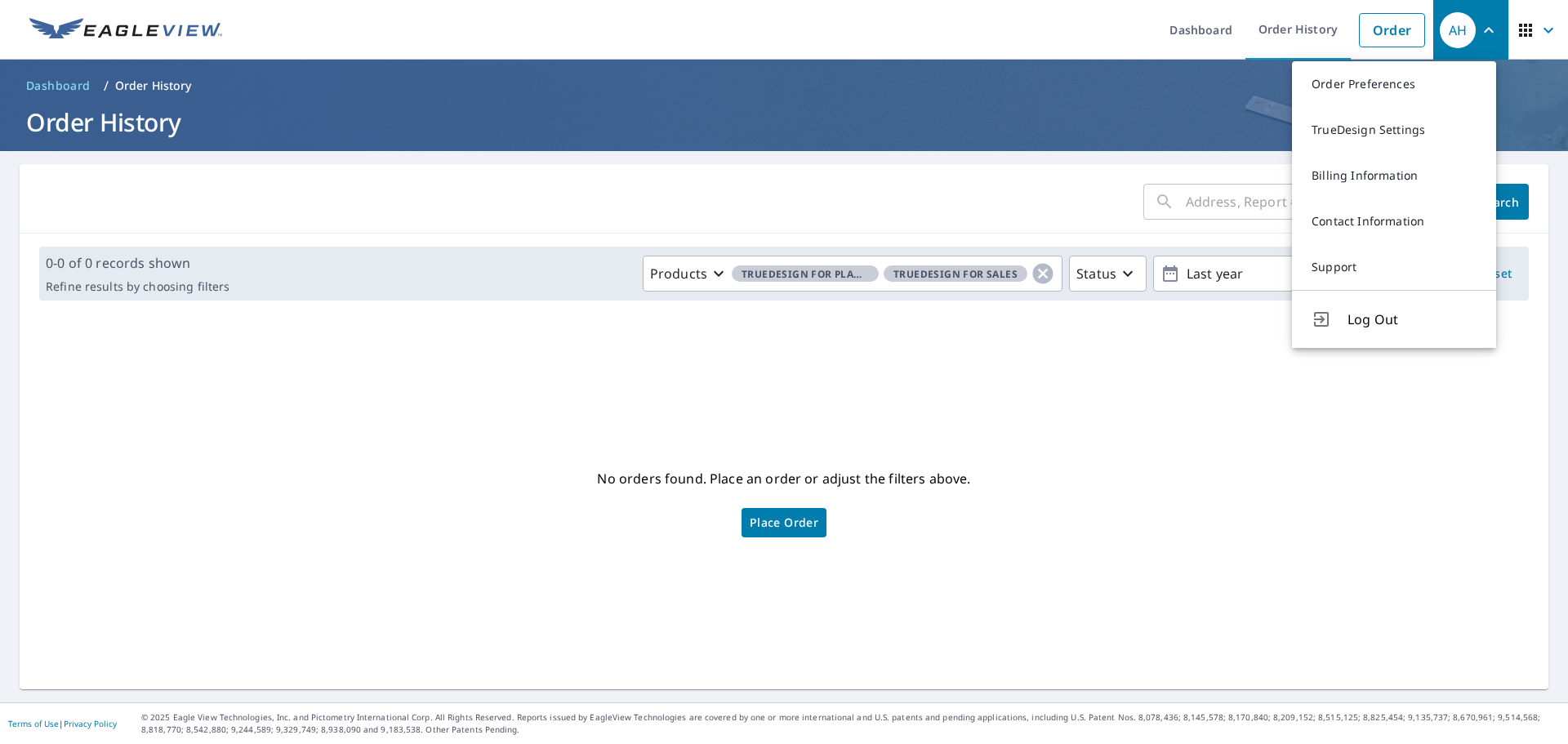
click at [1004, 190] on form "​ Search" at bounding box center [783, 202] width 1489 height 36
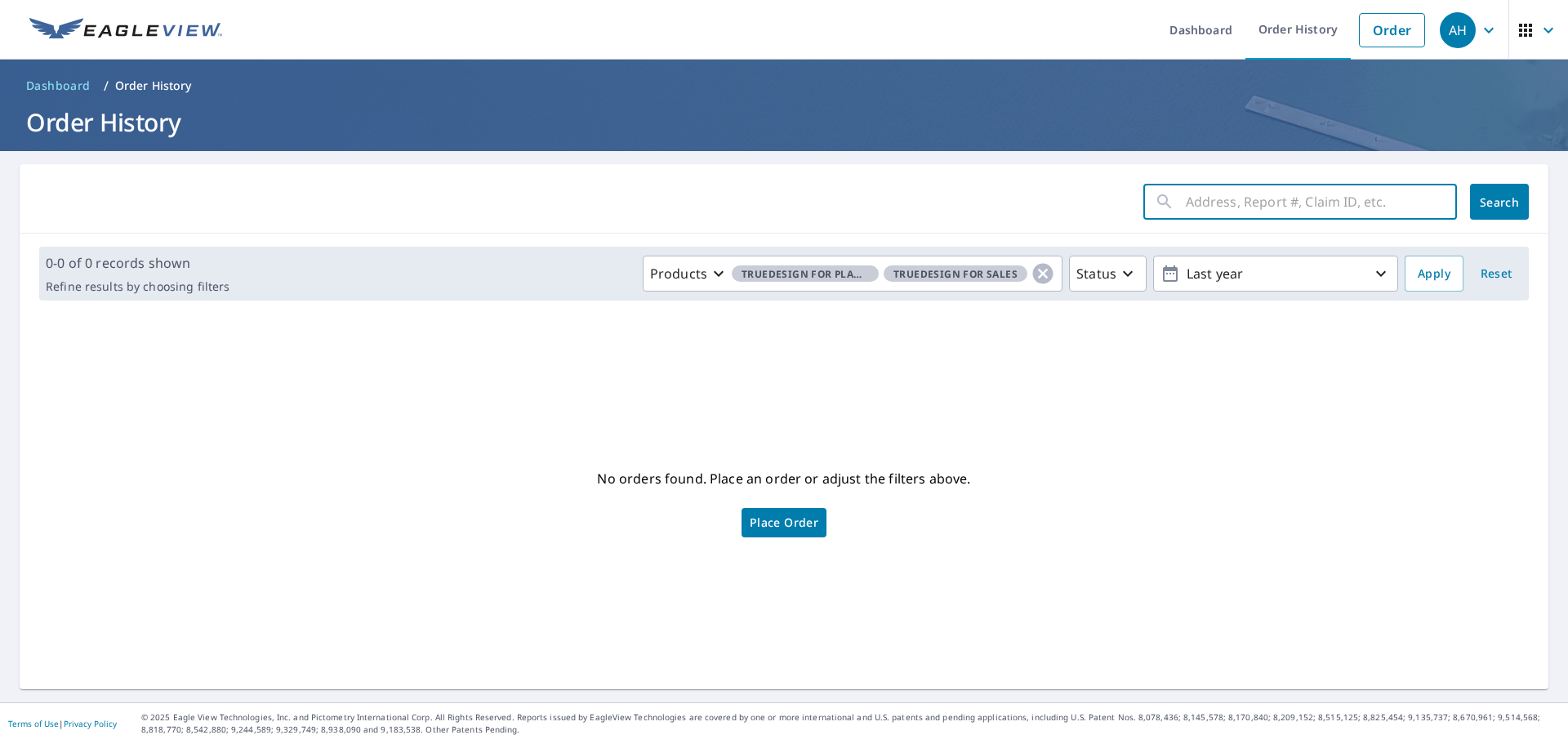
click at [1195, 198] on input "text" at bounding box center [1321, 202] width 271 height 46
type input "900 talon dr, rehoboth beach, de"
click at [1483, 207] on span "Search" at bounding box center [1499, 202] width 33 height 15
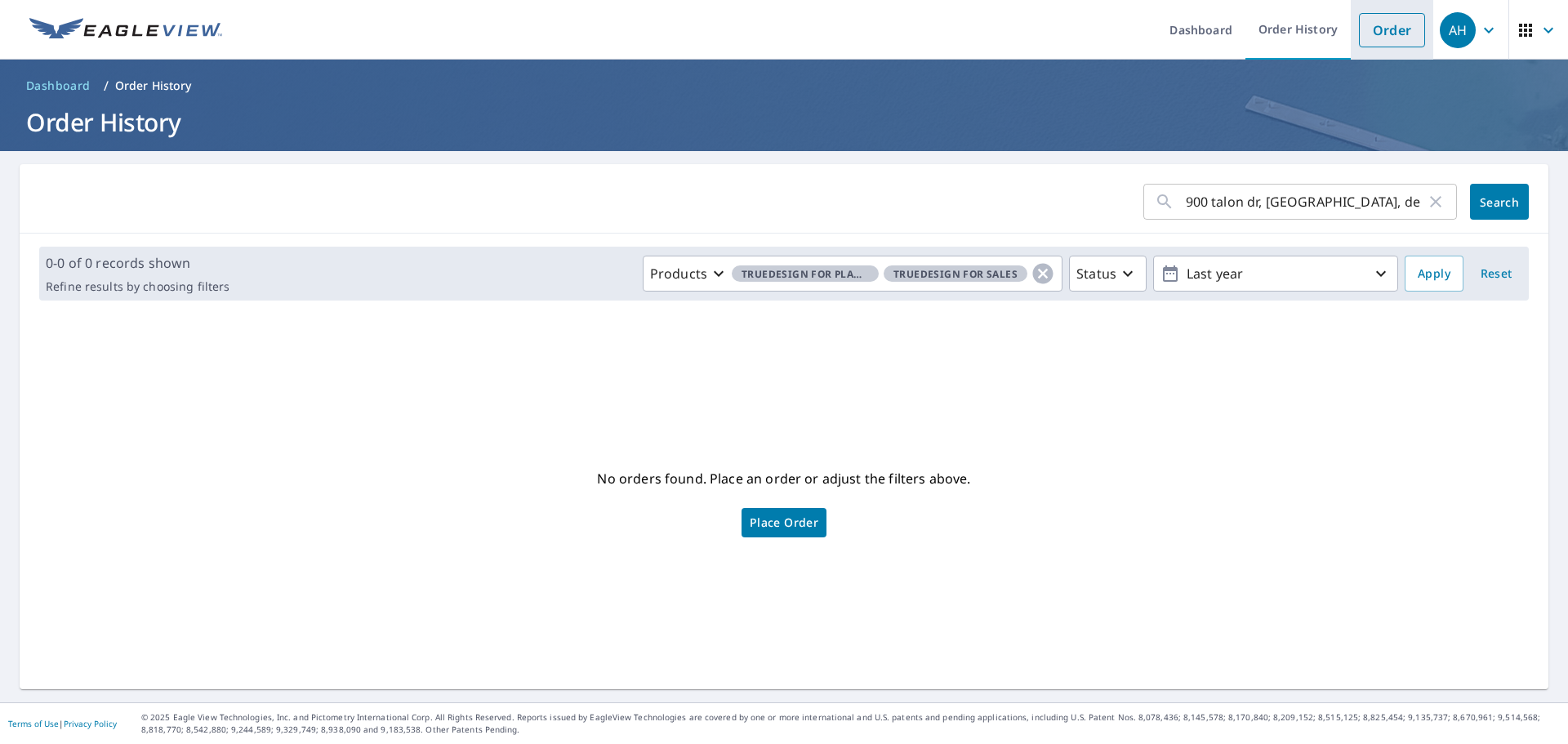
click at [1382, 19] on link "Order" at bounding box center [1392, 30] width 66 height 34
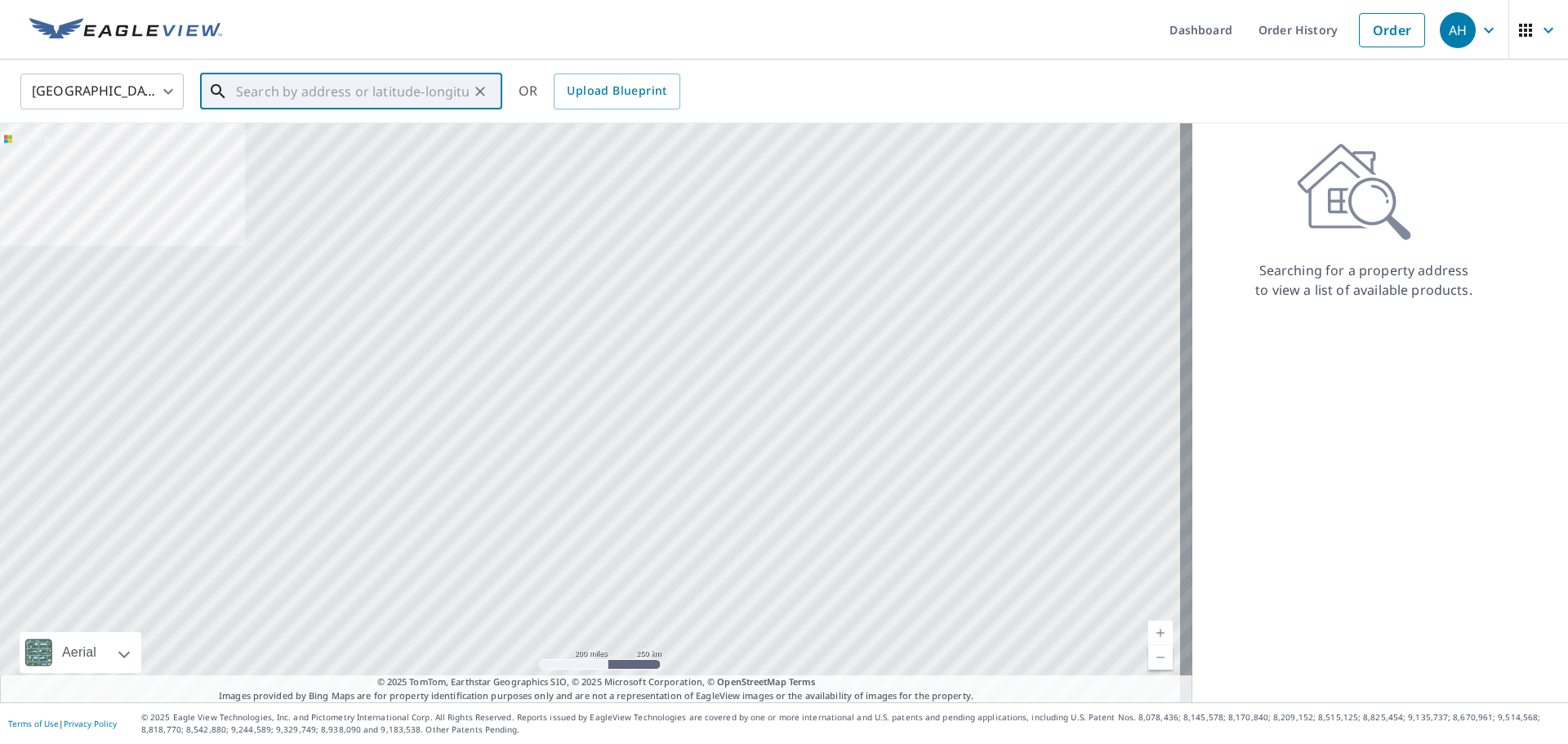
click at [342, 94] on input "text" at bounding box center [352, 91] width 232 height 46
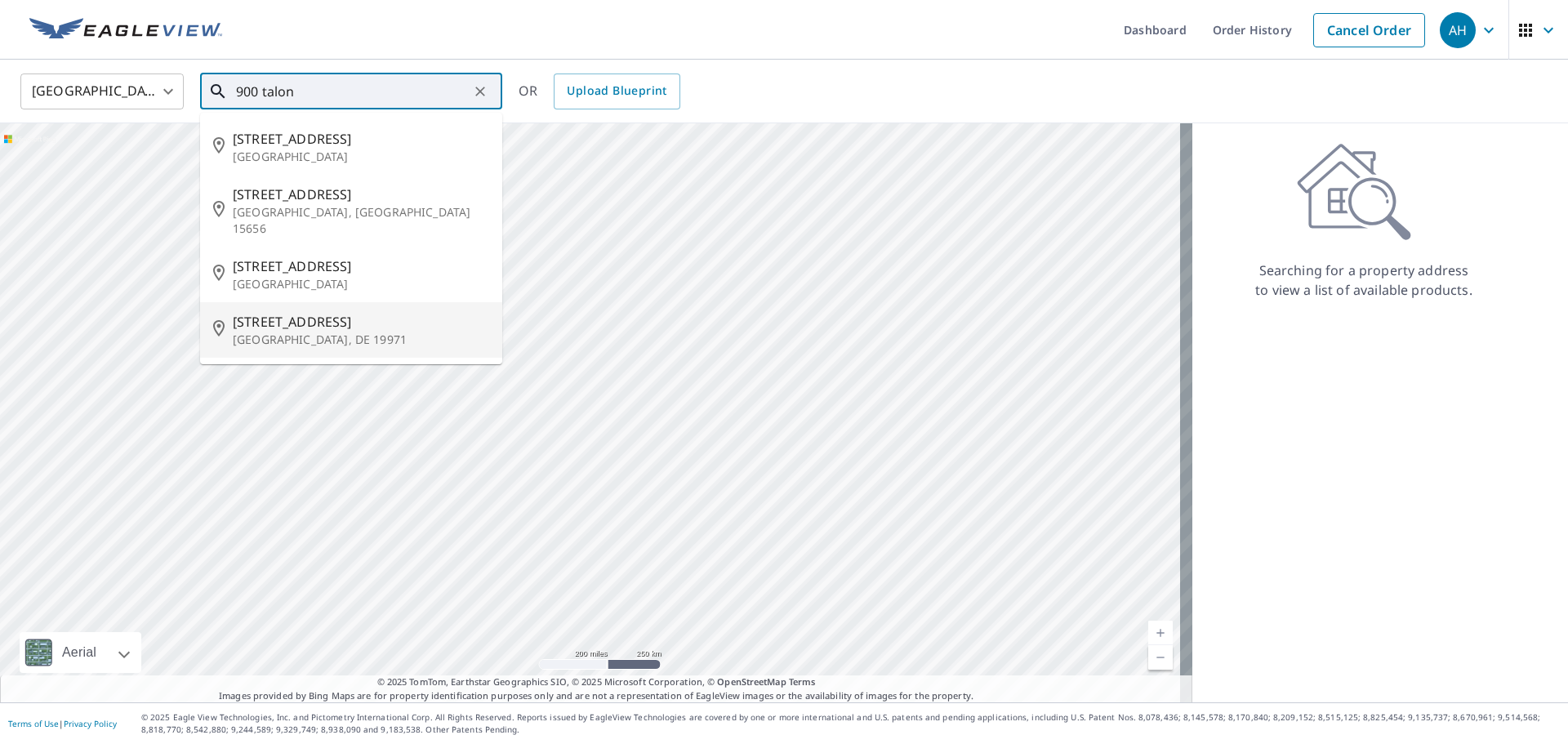
click at [316, 312] on span "900 Talon Dr" at bounding box center [361, 322] width 257 height 20
type input "900 Talon Dr Rehoboth Beach, DE 19971"
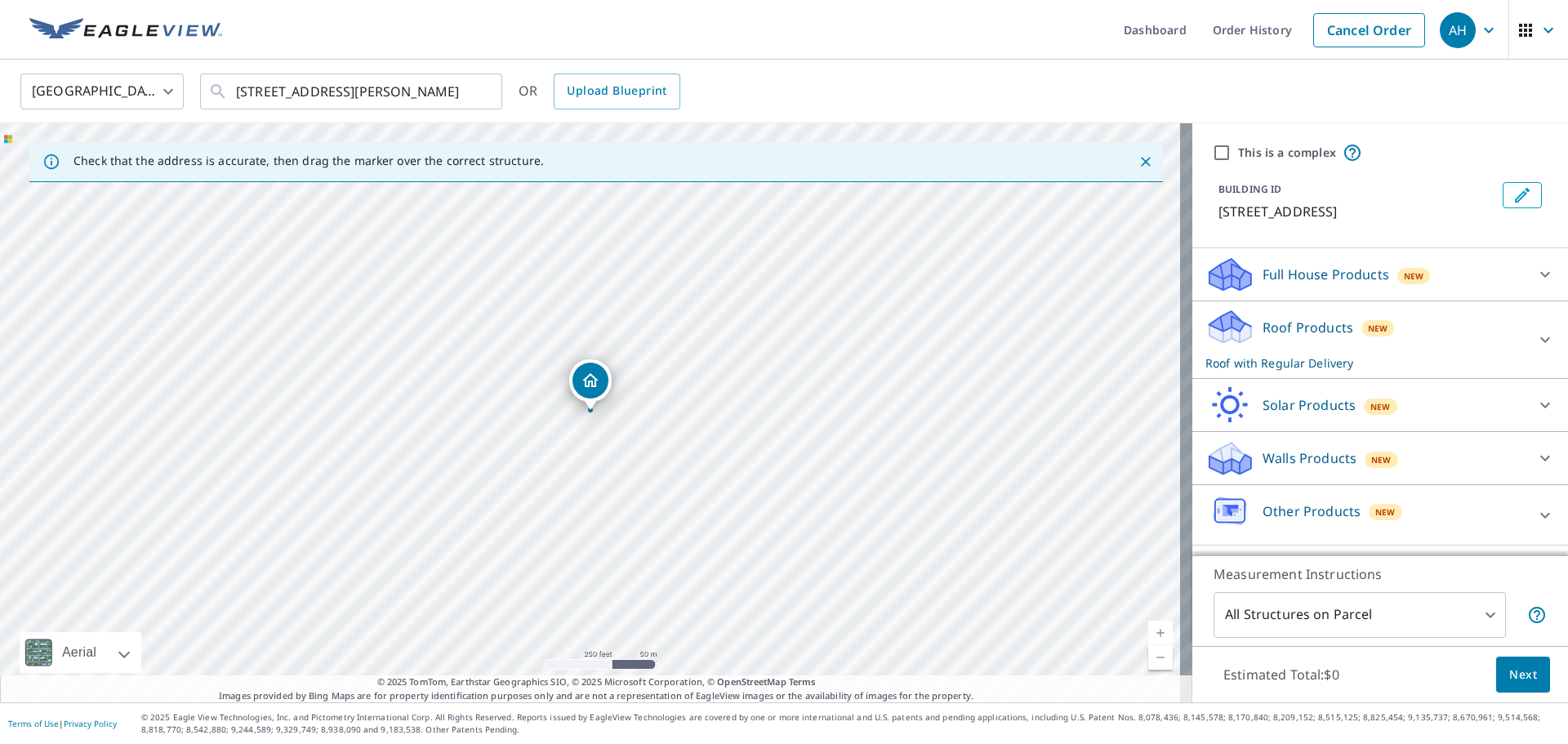
click at [1212, 152] on input "This is a complex" at bounding box center [1222, 153] width 20 height 20
checkbox input "true"
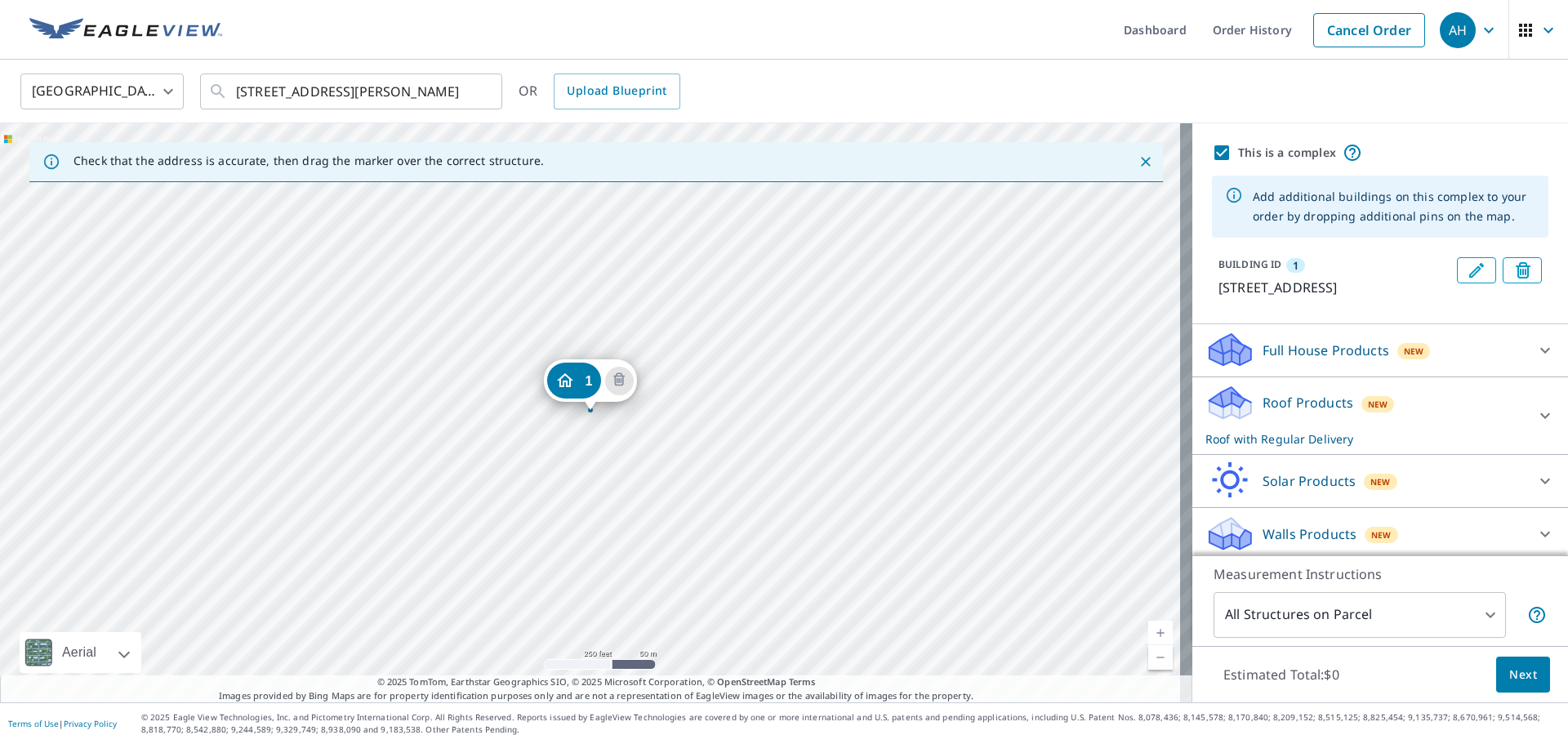
click at [596, 418] on div "1 900 Talon Dr Rehoboth Beach, DE 19971" at bounding box center [596, 412] width 1193 height 579
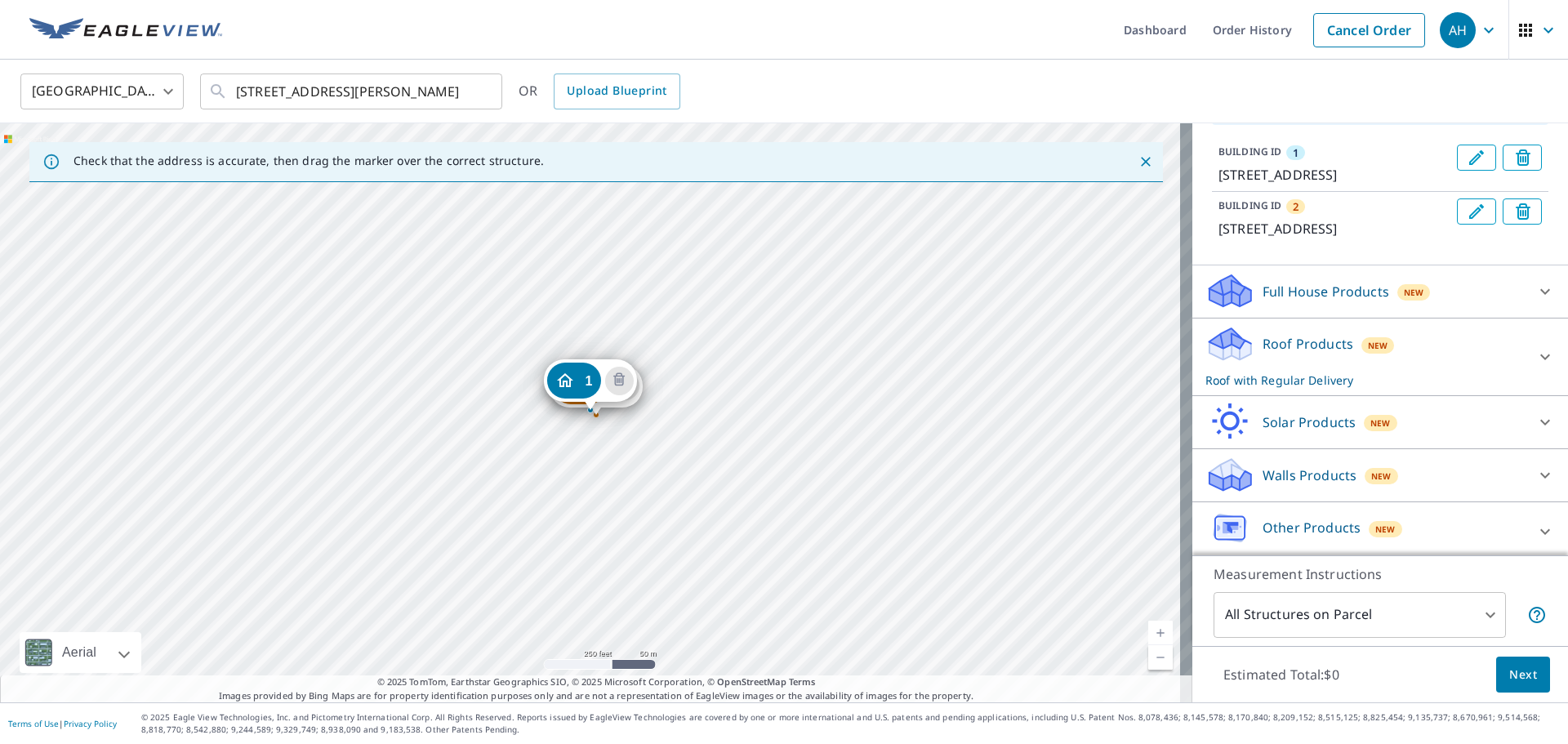
scroll to position [159, 0]
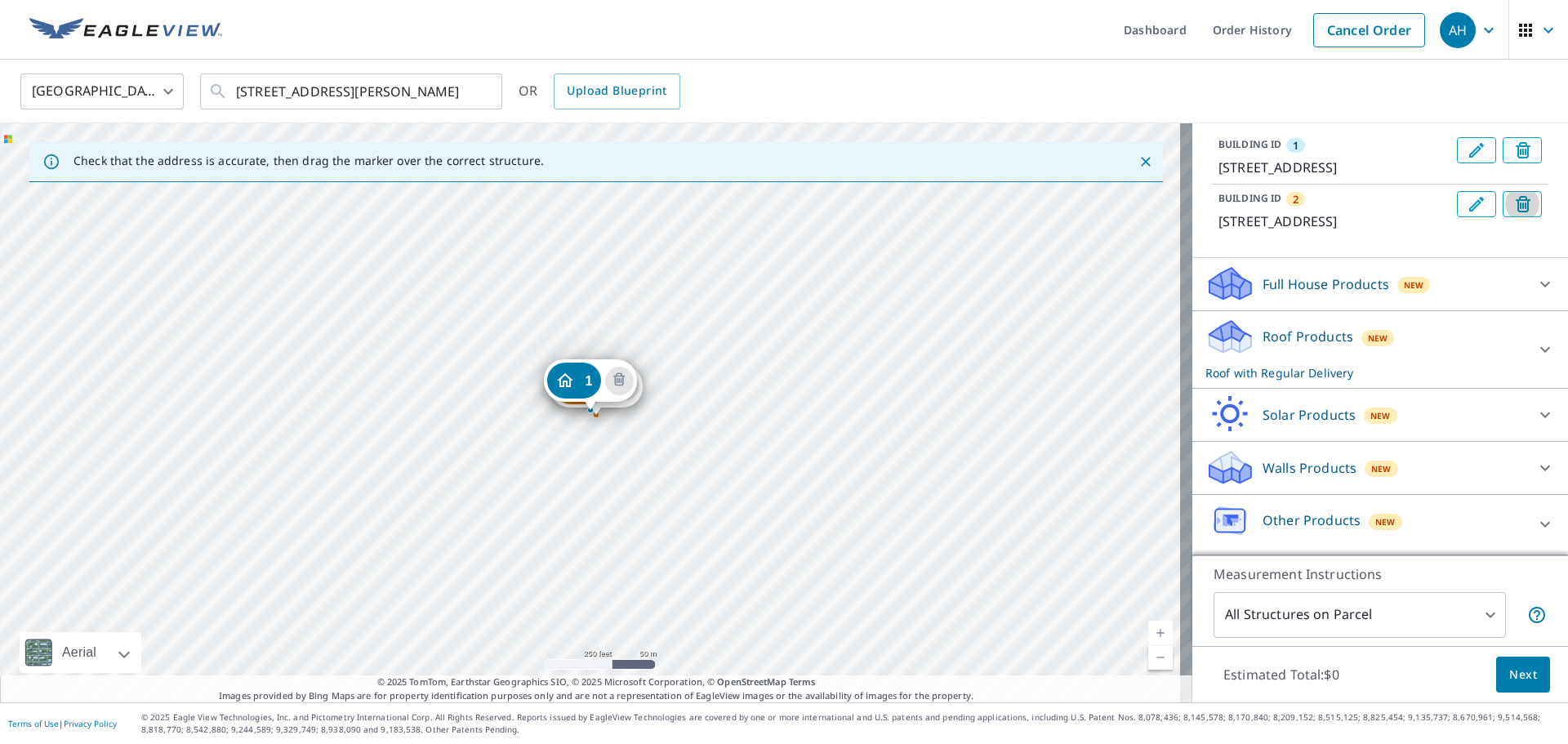
click at [1516, 196] on icon "Delete building 2" at bounding box center [1525, 206] width 20 height 20
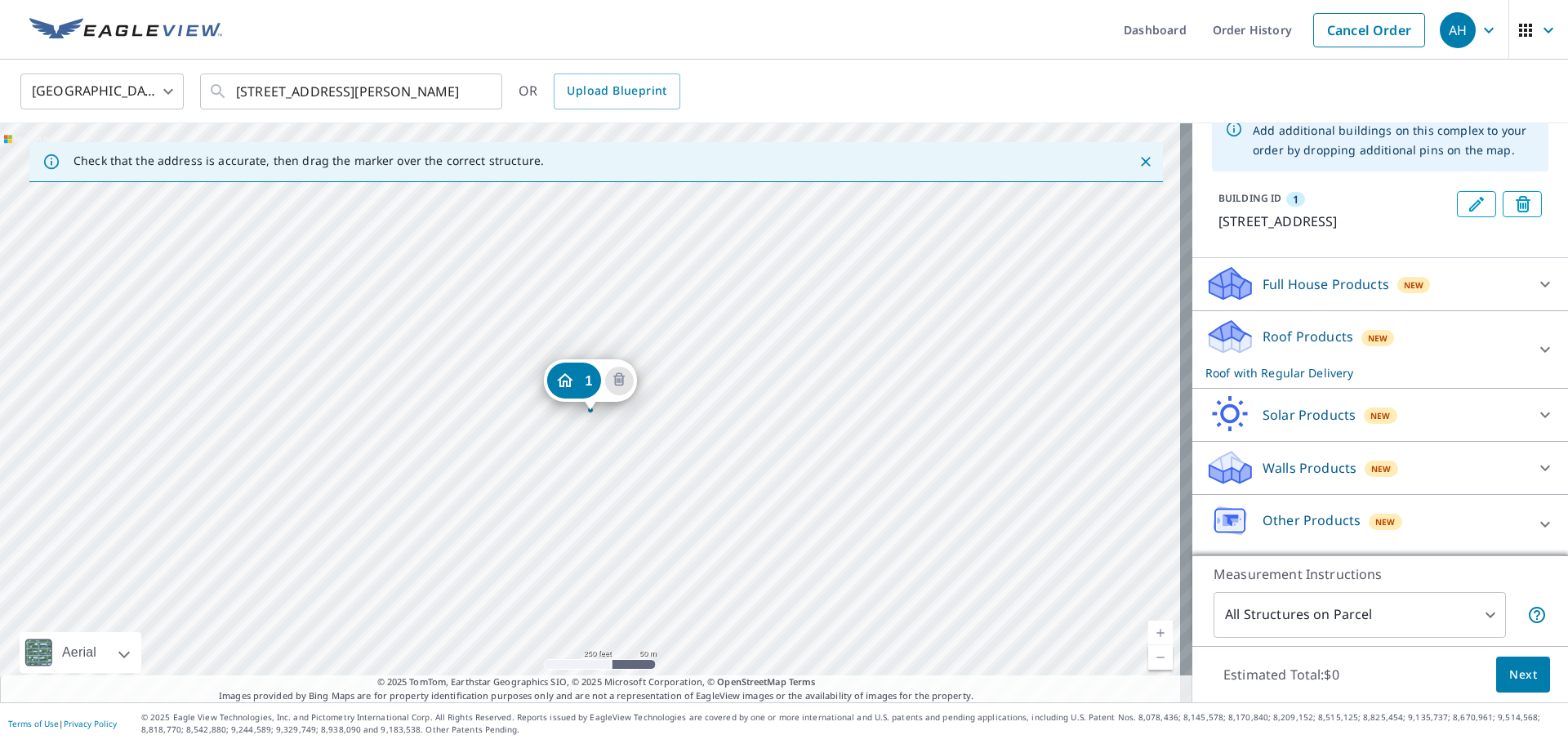
scroll to position [86, 0]
click at [1540, 351] on icon at bounding box center [1544, 349] width 10 height 5
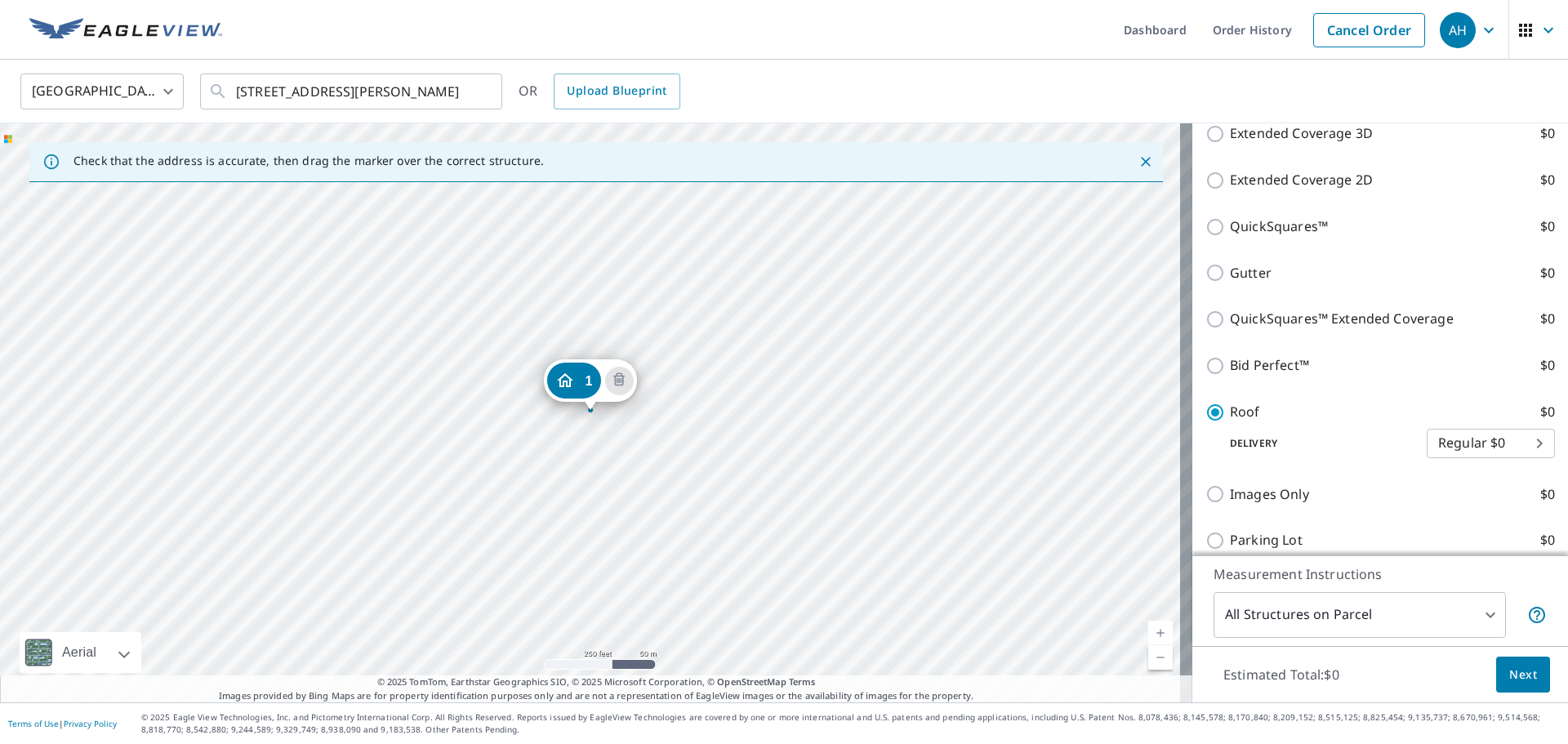
scroll to position [412, 0]
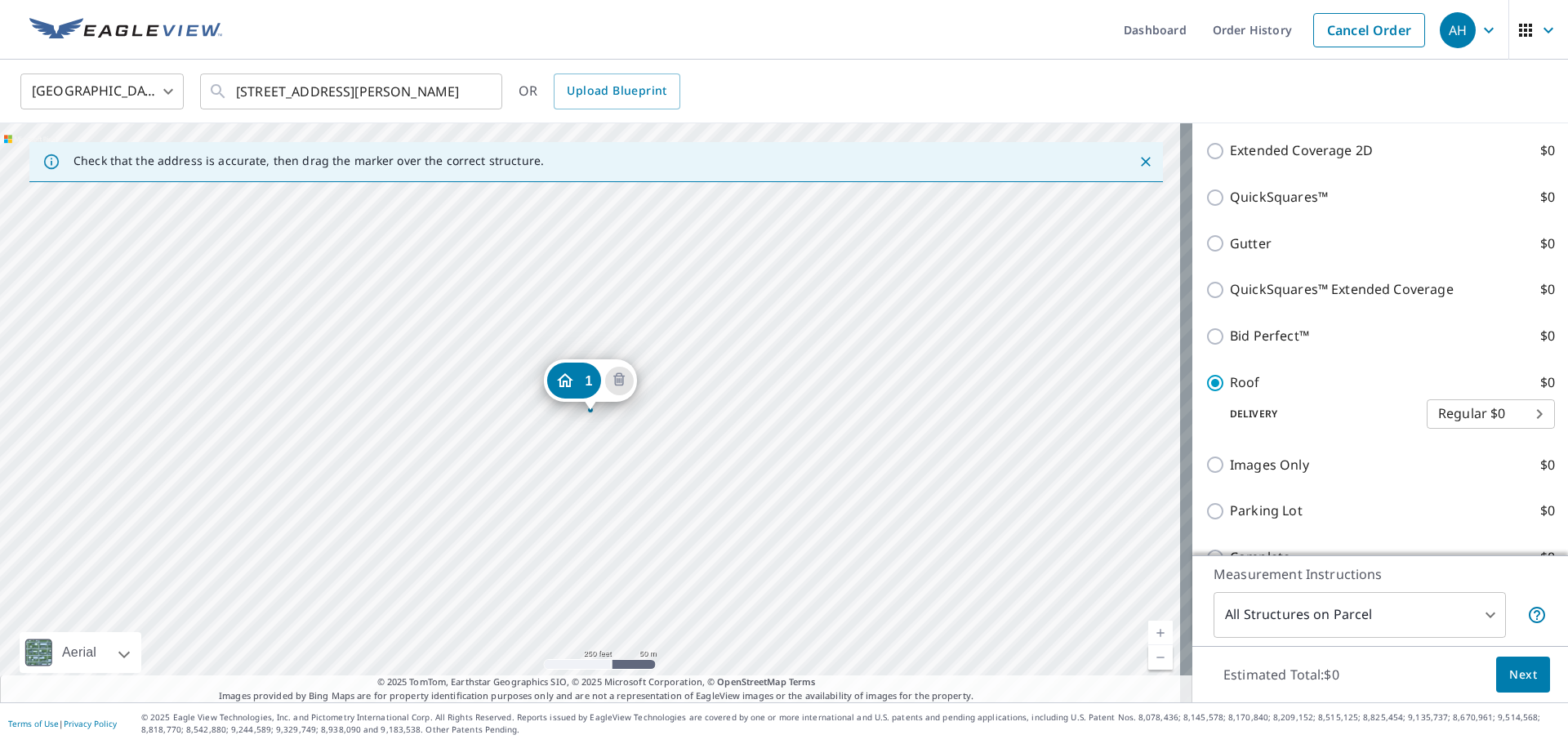
click at [1478, 429] on body "AH AH Dashboard Order History Cancel Order AH United States US ​ 900 Talon Dr R…" at bounding box center [784, 372] width 1568 height 744
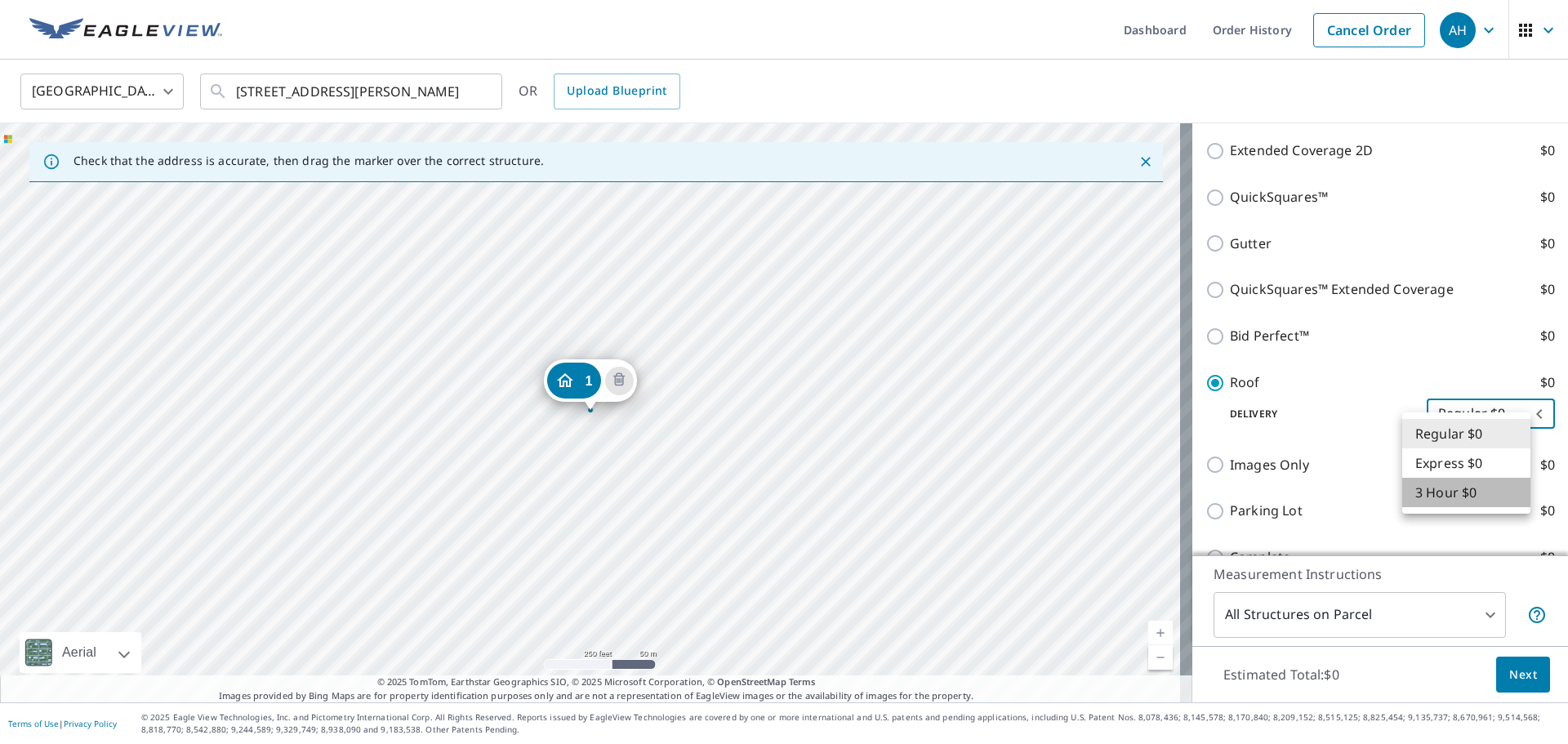
click at [1445, 495] on li "3 Hour $0" at bounding box center [1467, 492] width 128 height 30
type input "7"
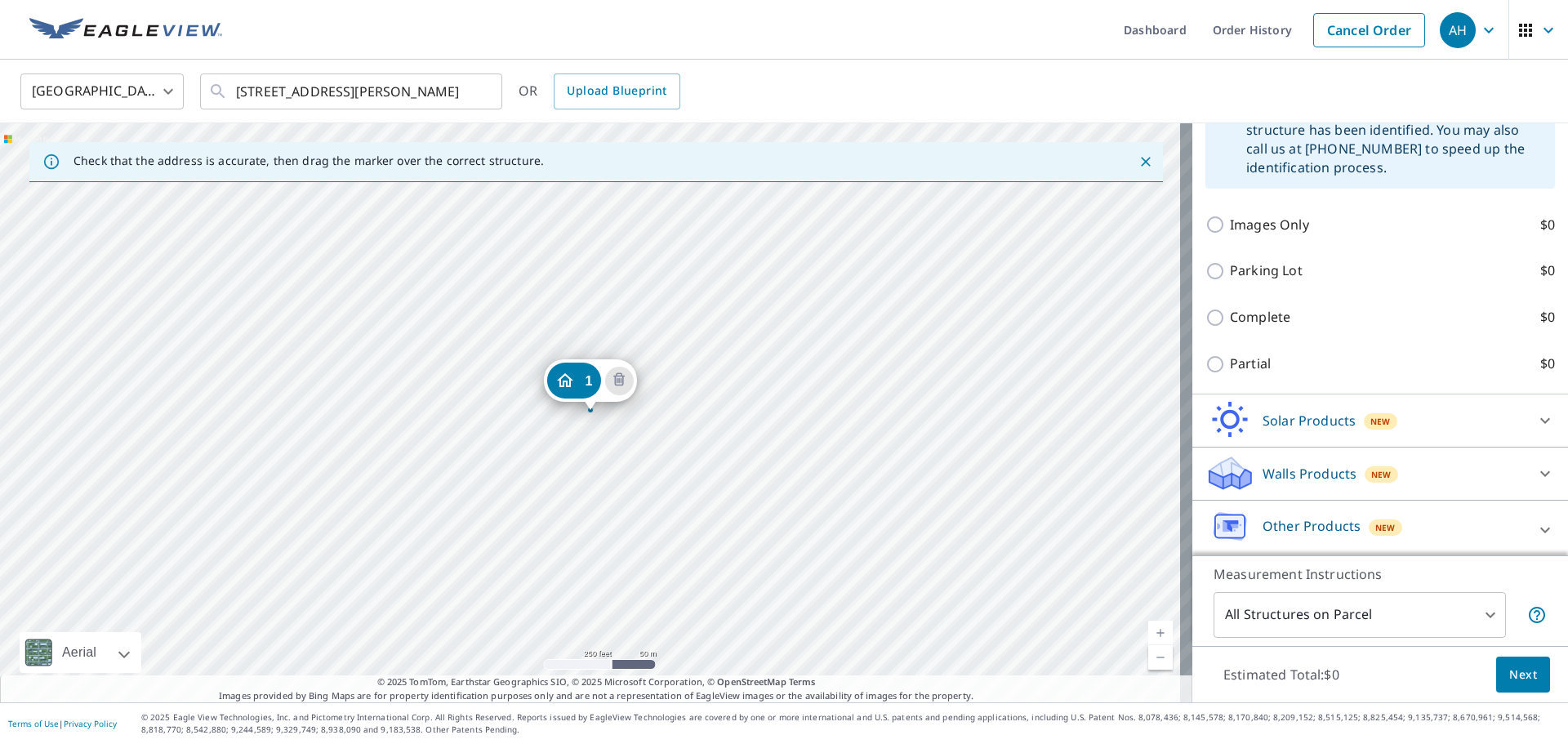
scroll to position [819, 0]
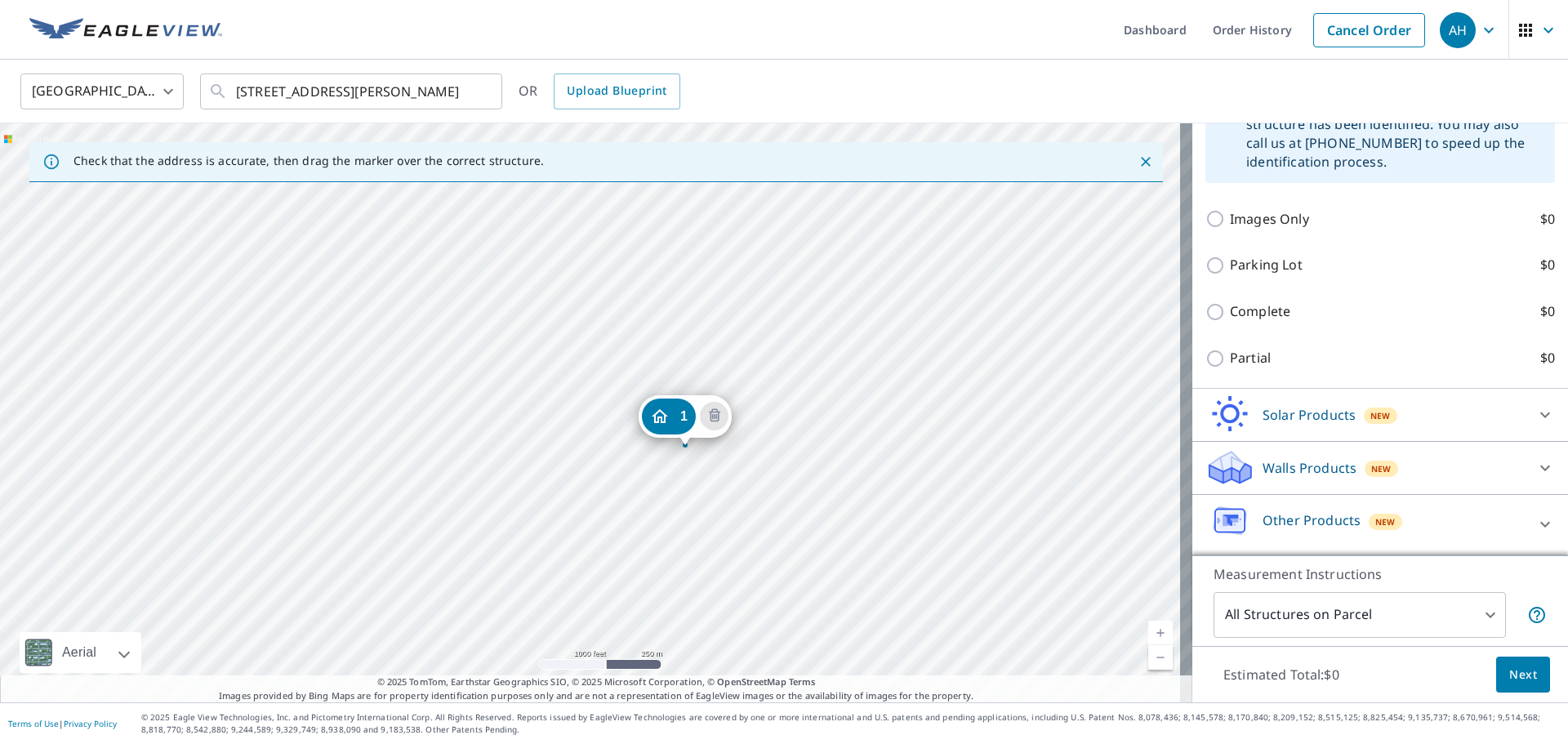
click at [1496, 677] on button "Next" at bounding box center [1523, 674] width 54 height 37
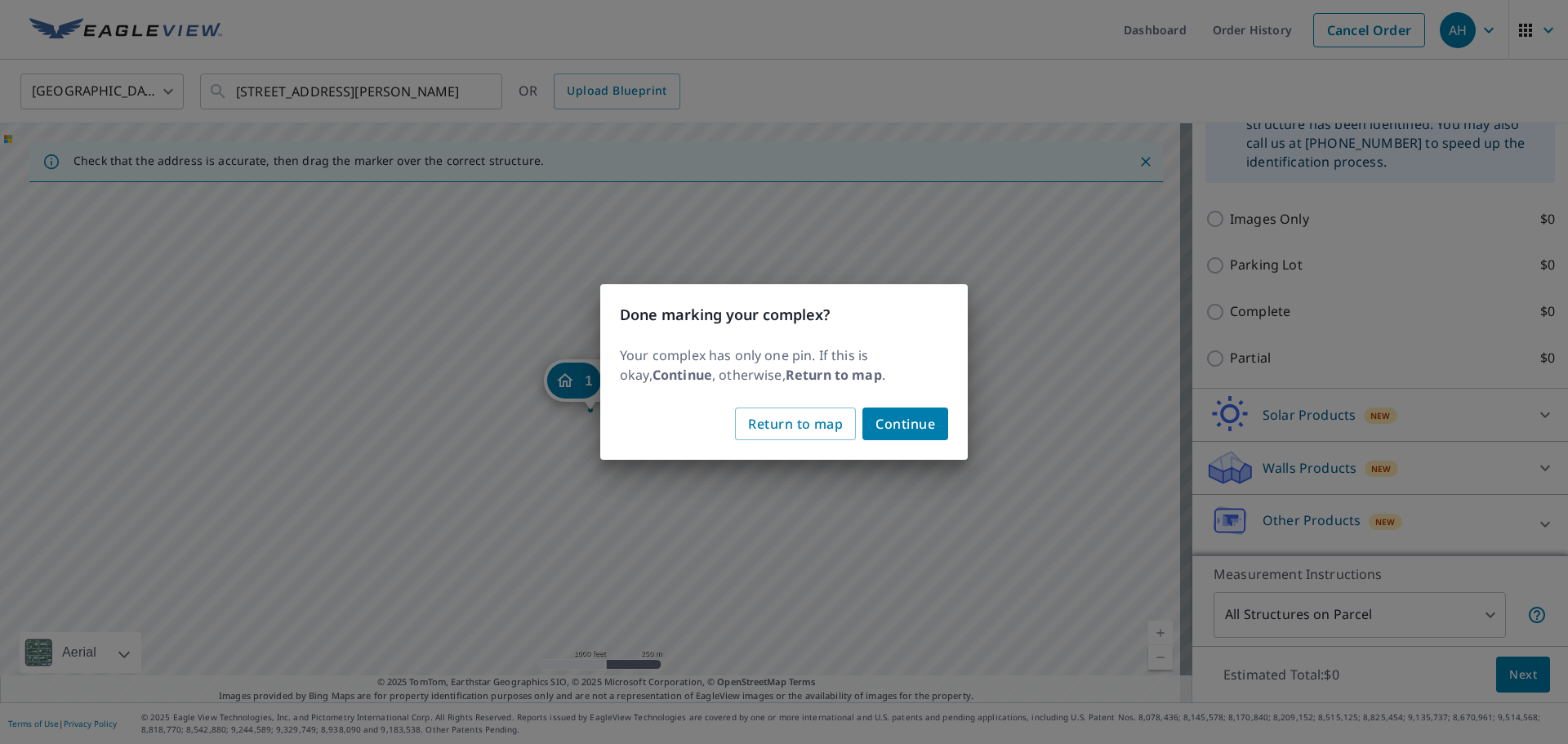
click at [914, 420] on span "Continue" at bounding box center [905, 423] width 60 height 23
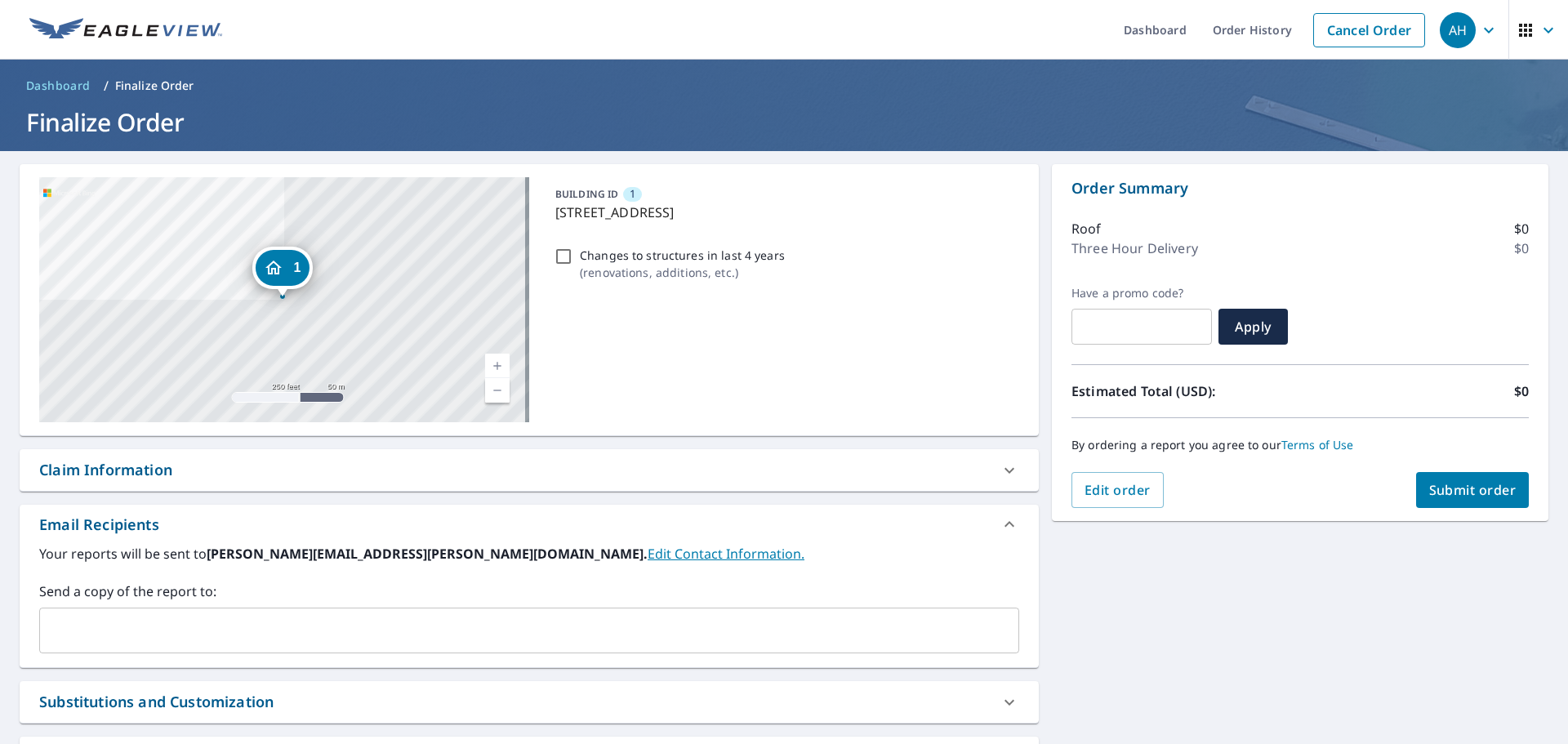
click at [344, 623] on input "text" at bounding box center [516, 630] width 940 height 31
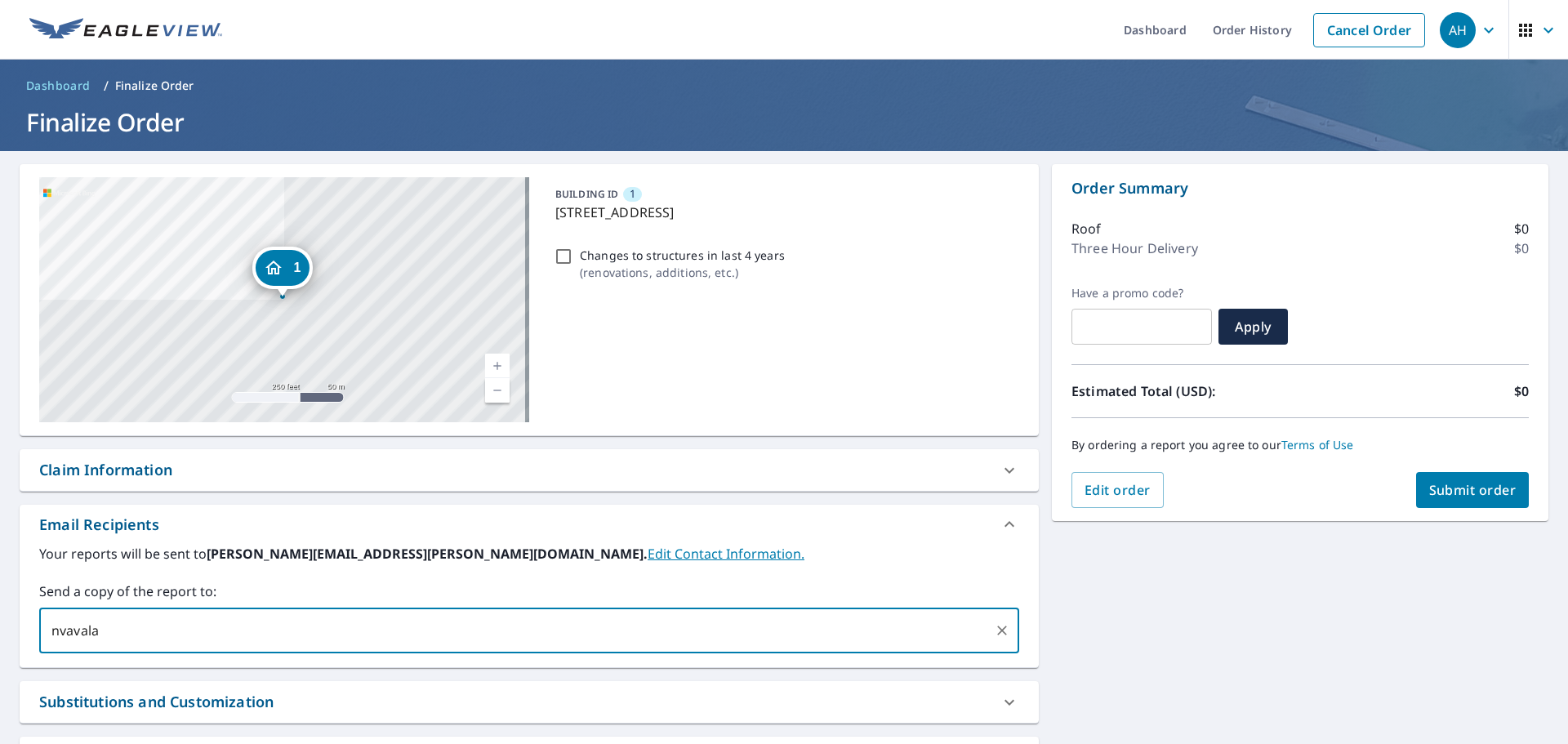
type input "nvavala"
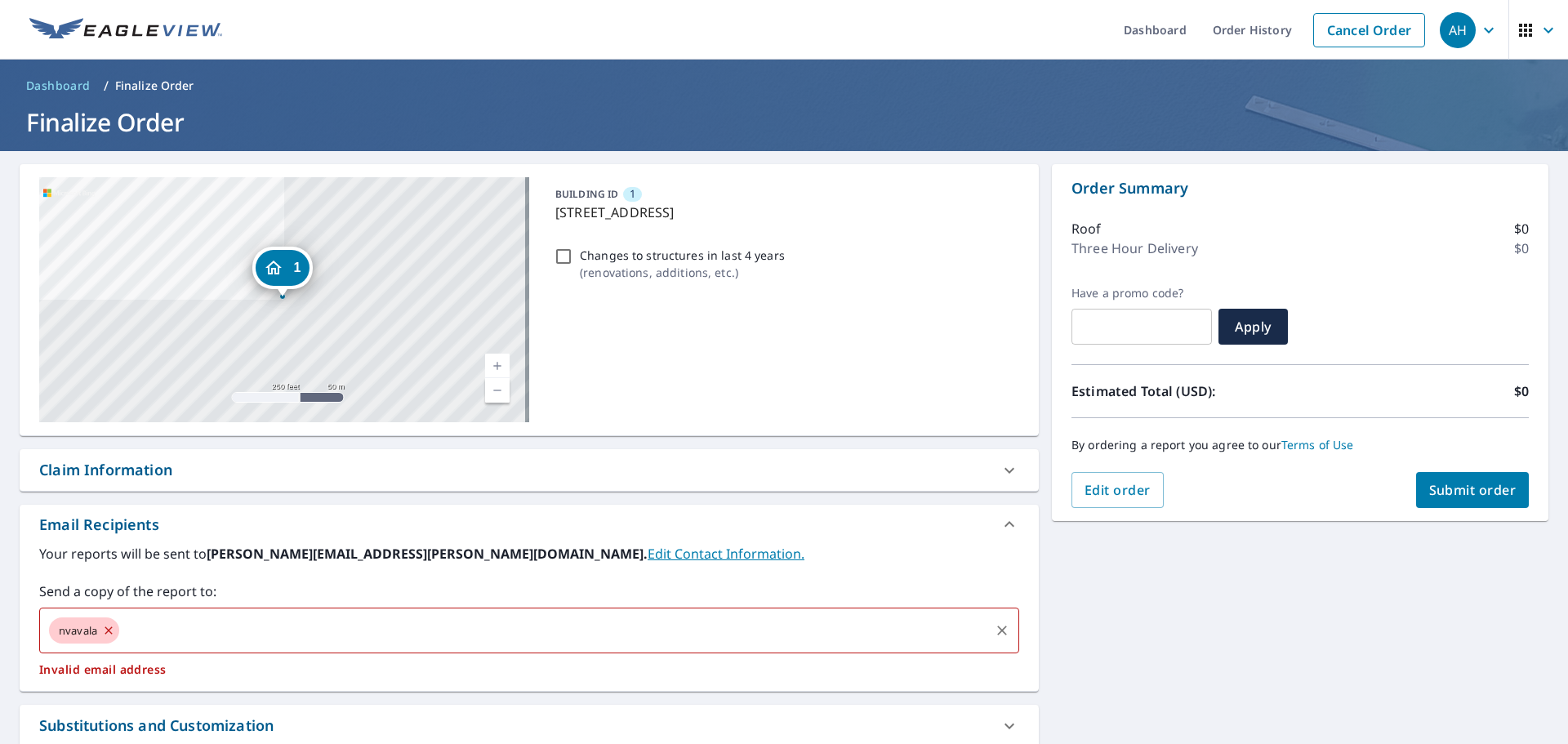
click at [105, 623] on icon at bounding box center [109, 630] width 13 height 18
checkbox input "true"
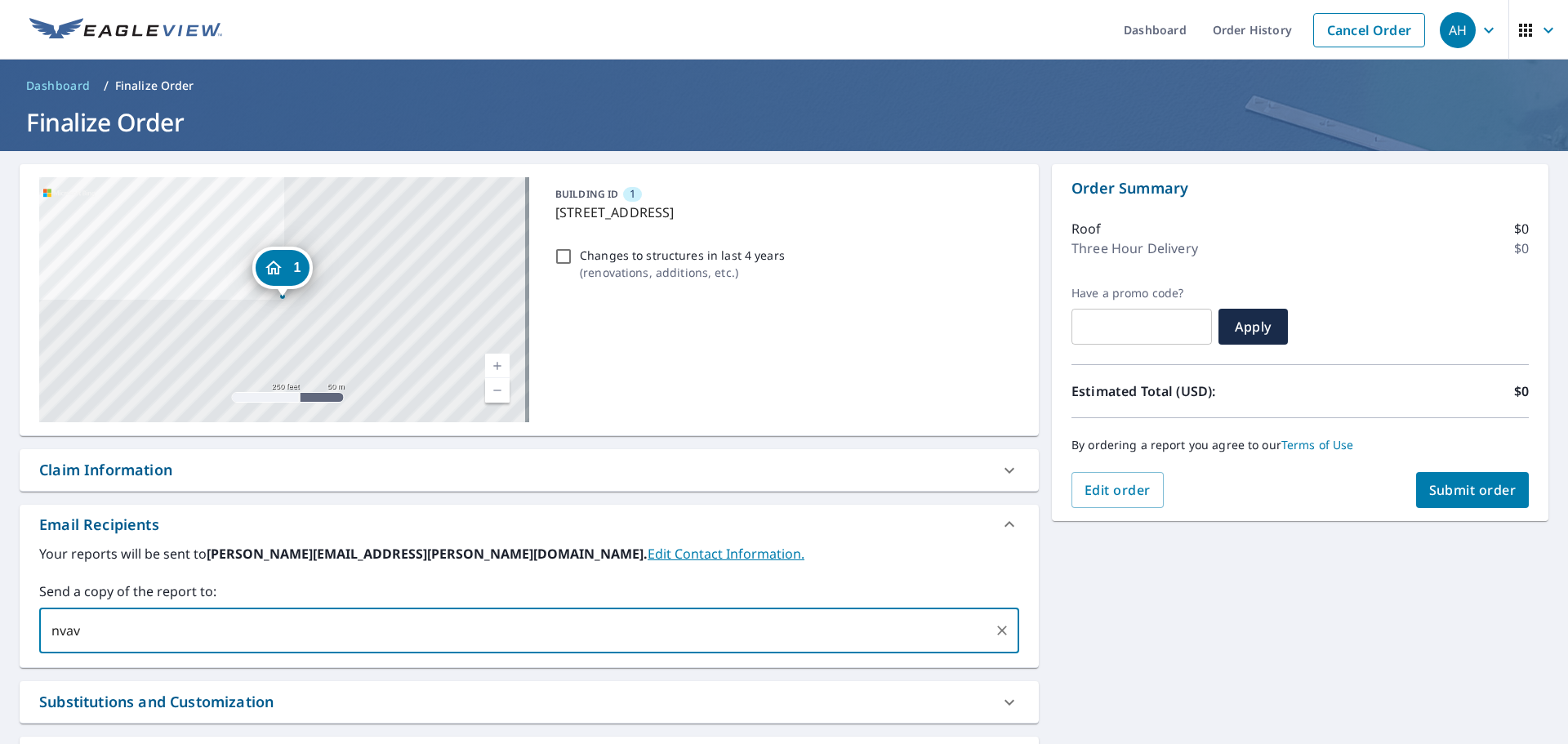
type input "nvav"
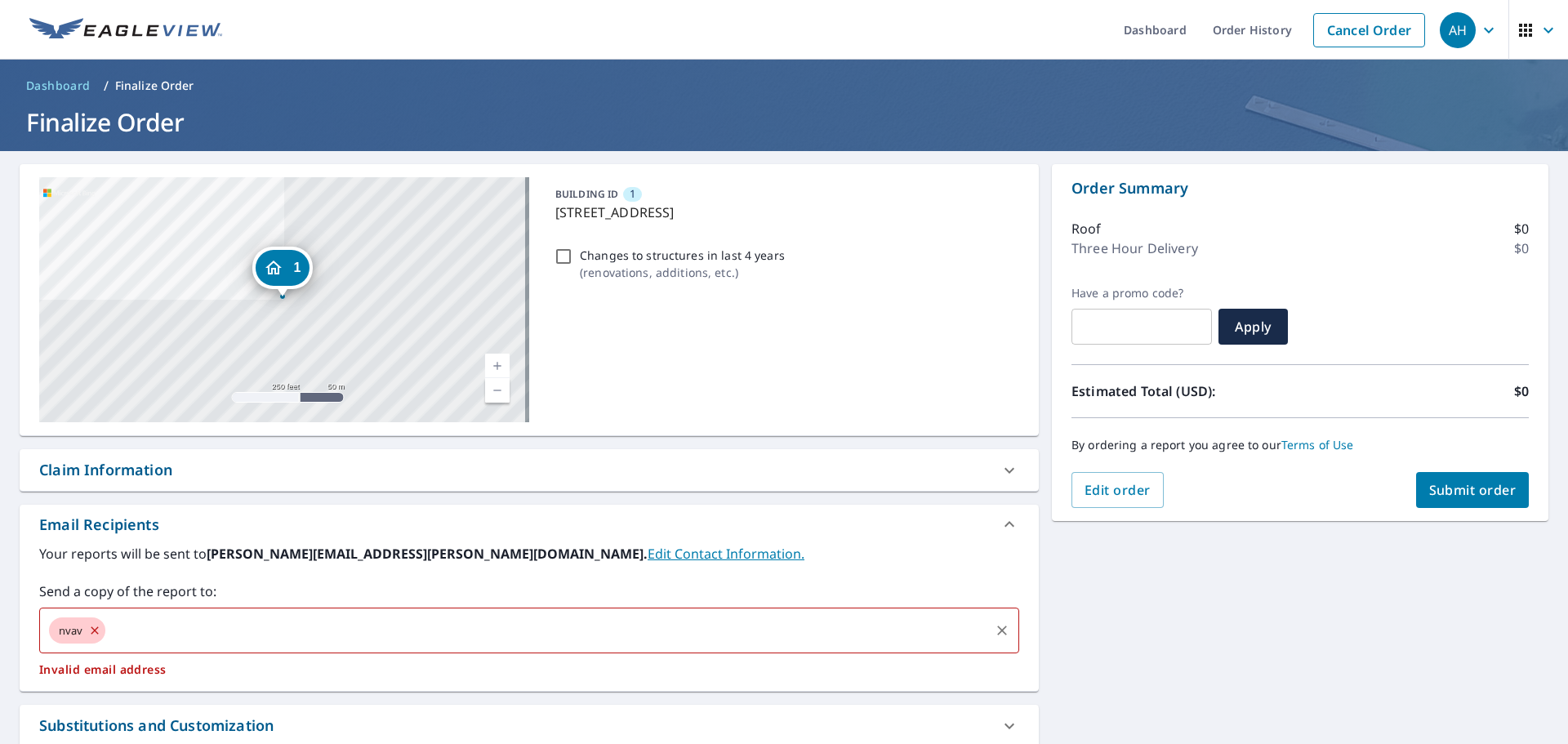
click at [90, 627] on icon at bounding box center [94, 630] width 7 height 7
checkbox input "true"
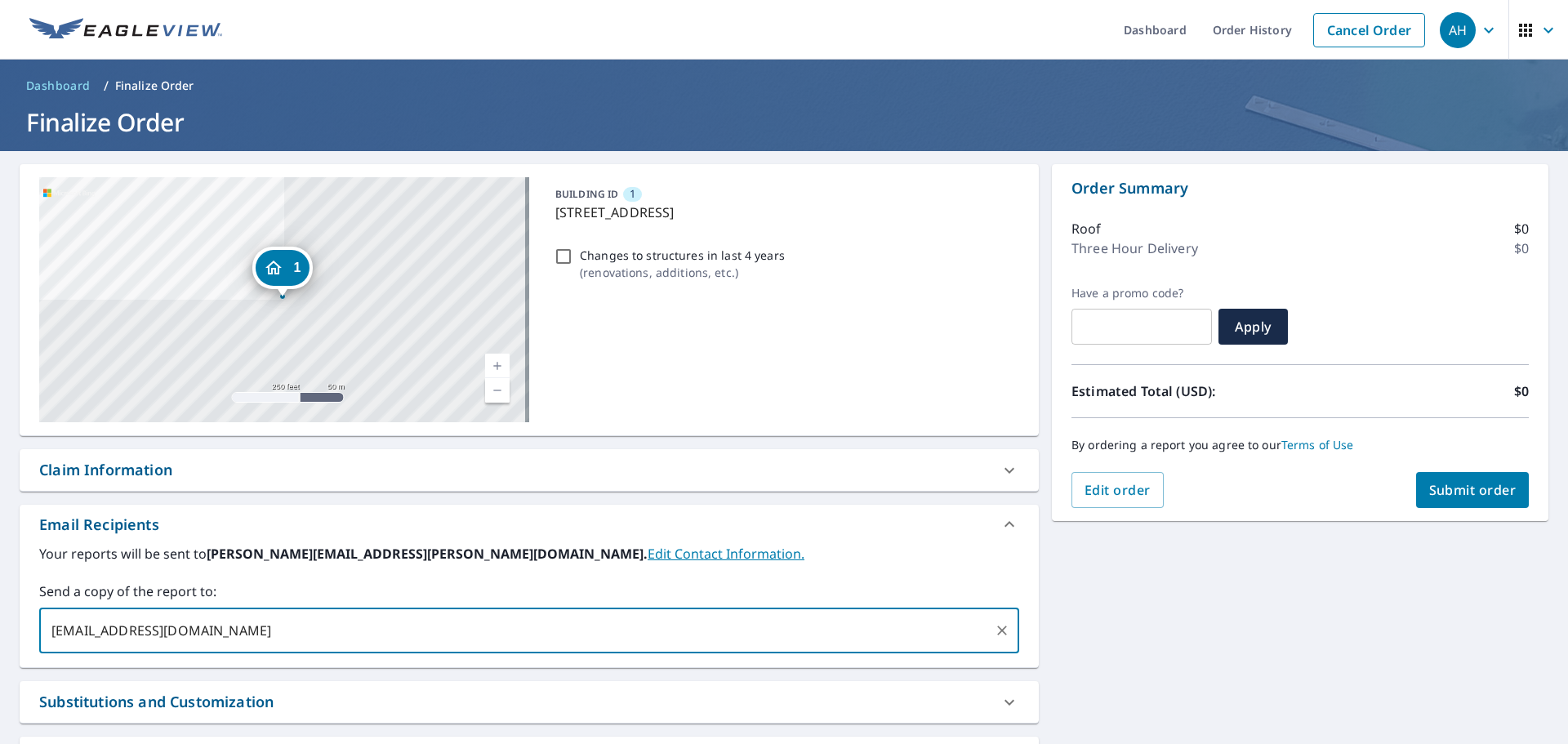
type input "nvavala@rshortroofing.com"
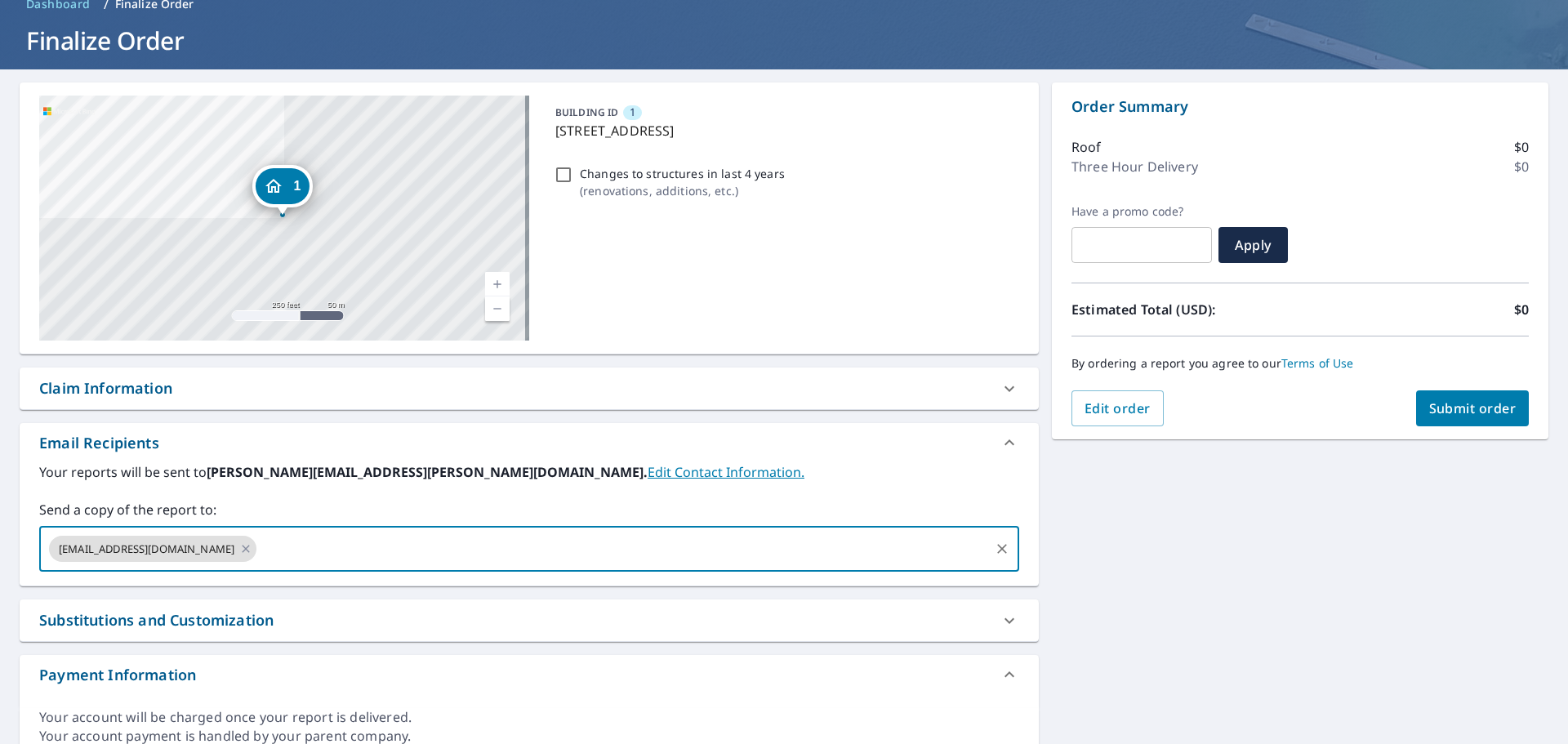
click at [1436, 406] on span "Submit order" at bounding box center [1472, 409] width 88 height 18
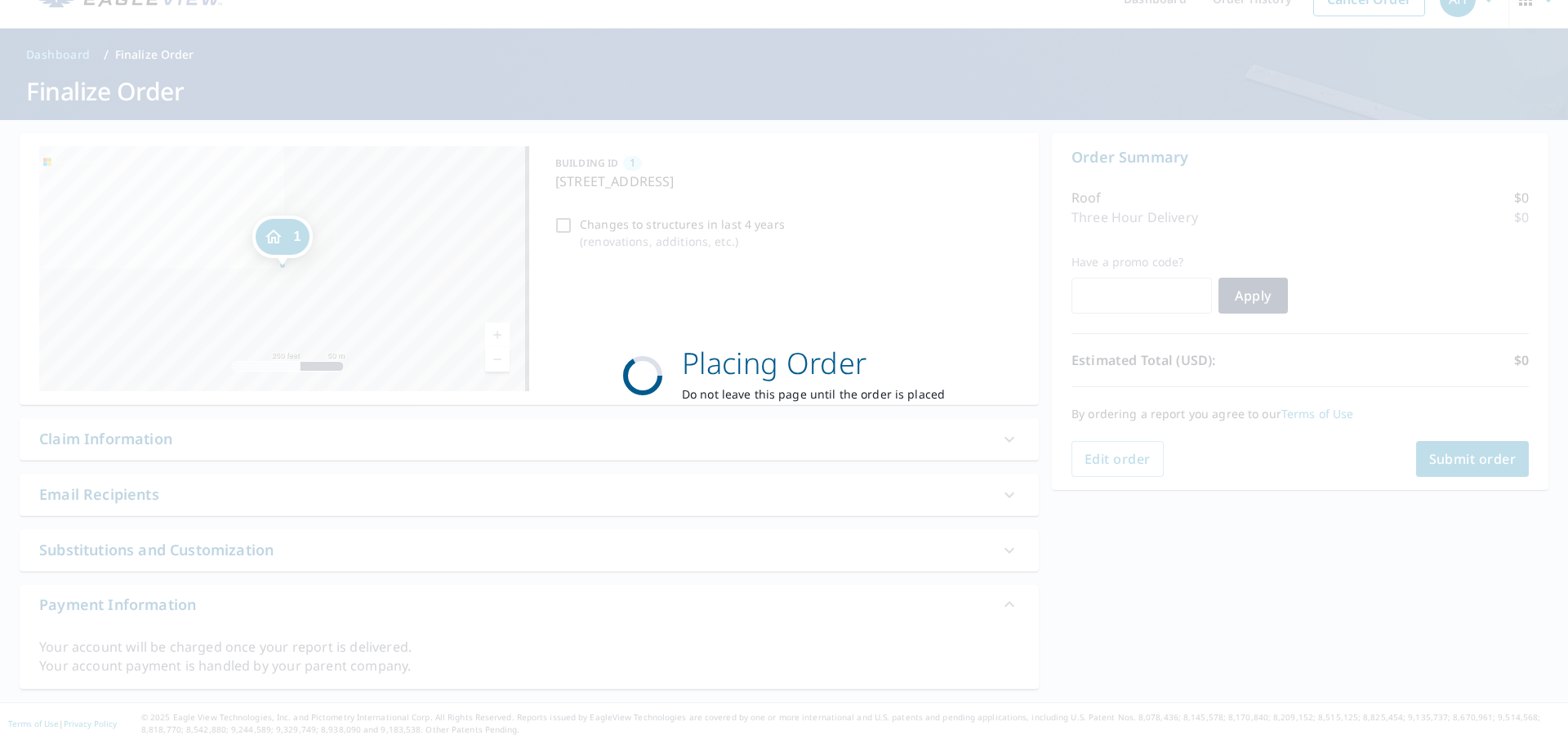
checkbox input "true"
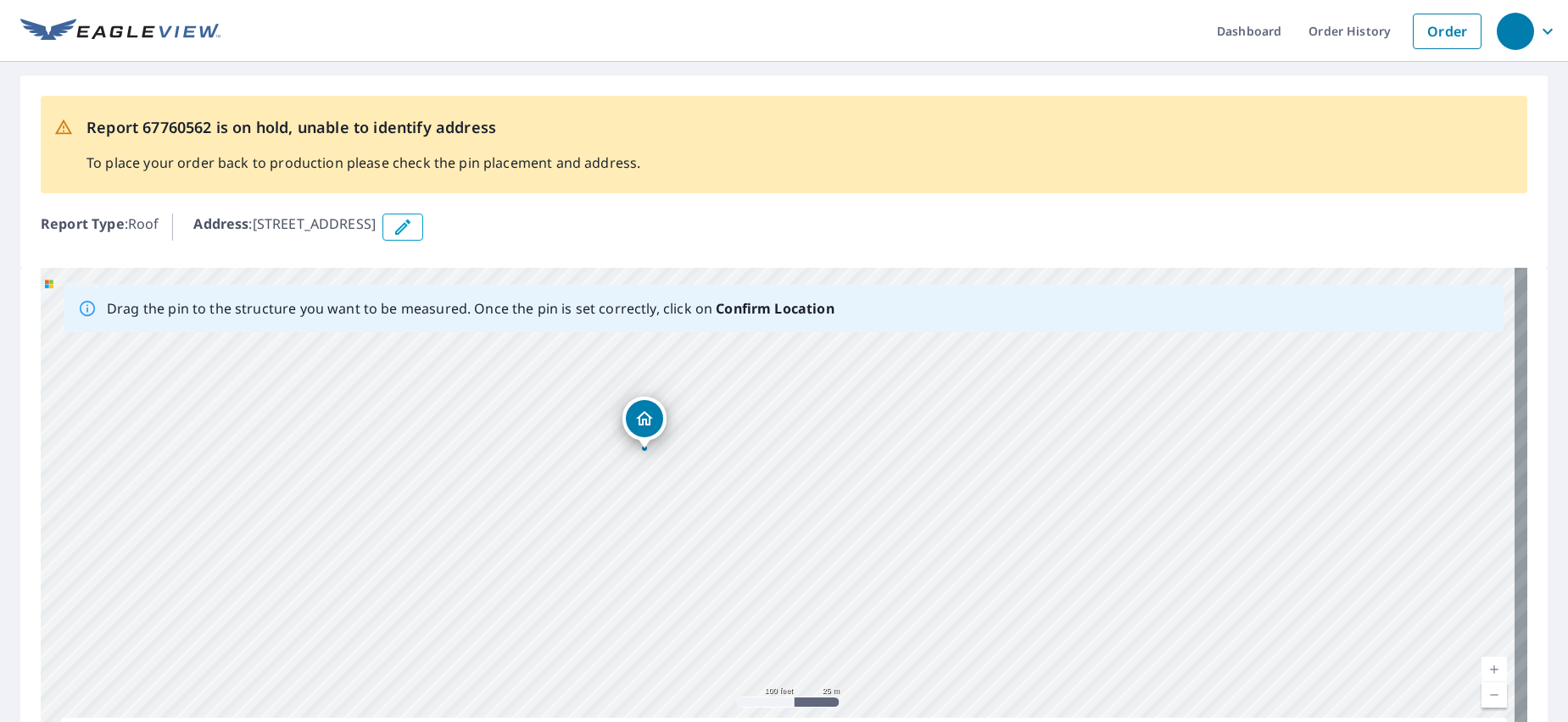
drag, startPoint x: 976, startPoint y: 445, endPoint x: 744, endPoint y: 425, distance: 232.9
click at [744, 425] on div "[STREET_ADDRESS][PERSON_NAME]" at bounding box center [783, 533] width 1486 height 531
drag, startPoint x: 533, startPoint y: 431, endPoint x: 506, endPoint y: 583, distance: 154.4
click at [506, 583] on div "[STREET_ADDRESS][PERSON_NAME]" at bounding box center [783, 533] width 1486 height 531
drag, startPoint x: 530, startPoint y: 552, endPoint x: 490, endPoint y: 405, distance: 152.3
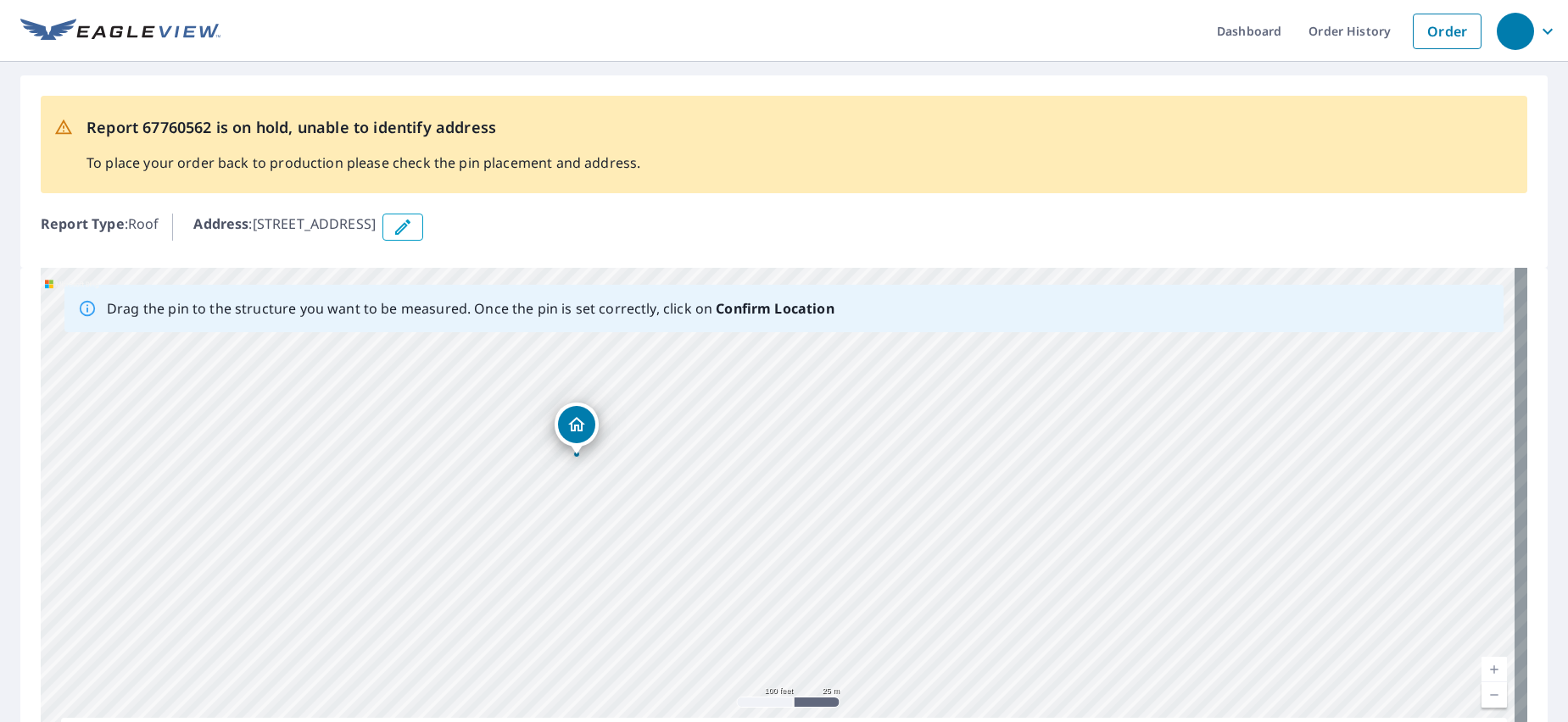
click at [490, 405] on div "[STREET_ADDRESS][PERSON_NAME]" at bounding box center [783, 533] width 1486 height 531
drag, startPoint x: 547, startPoint y: 444, endPoint x: 654, endPoint y: 298, distance: 181.0
click at [654, 298] on div "Drag the pin to the structure you want to be measured. Once the pin is set corr…" at bounding box center [783, 533] width 1486 height 531
drag, startPoint x: 679, startPoint y: 459, endPoint x: 592, endPoint y: 773, distance: 325.8
click at [592, 722] on html "Dashboard Order History Order Report 67760562 is on hold, unable to identify ad…" at bounding box center [784, 361] width 1568 height 722
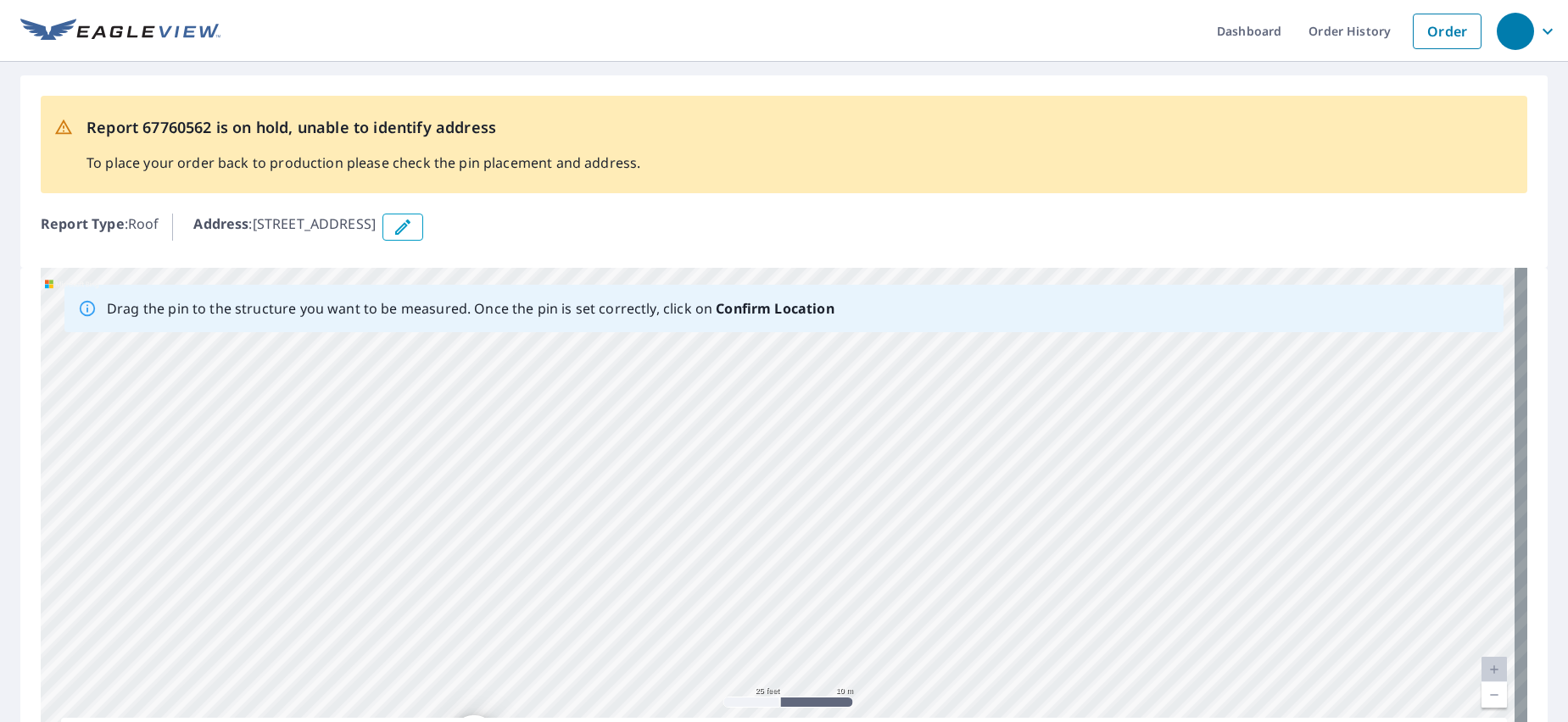
drag, startPoint x: 578, startPoint y: 642, endPoint x: 573, endPoint y: 681, distance: 39.3
click at [573, 681] on div "[STREET_ADDRESS][PERSON_NAME]" at bounding box center [783, 533] width 1486 height 531
drag, startPoint x: 462, startPoint y: 468, endPoint x: 447, endPoint y: 788, distance: 320.4
click at [447, 722] on html "Dashboard Order History Order Report 67760562 is on hold, unable to identify ad…" at bounding box center [784, 361] width 1568 height 722
drag, startPoint x: 423, startPoint y: 617, endPoint x: 402, endPoint y: 791, distance: 175.3
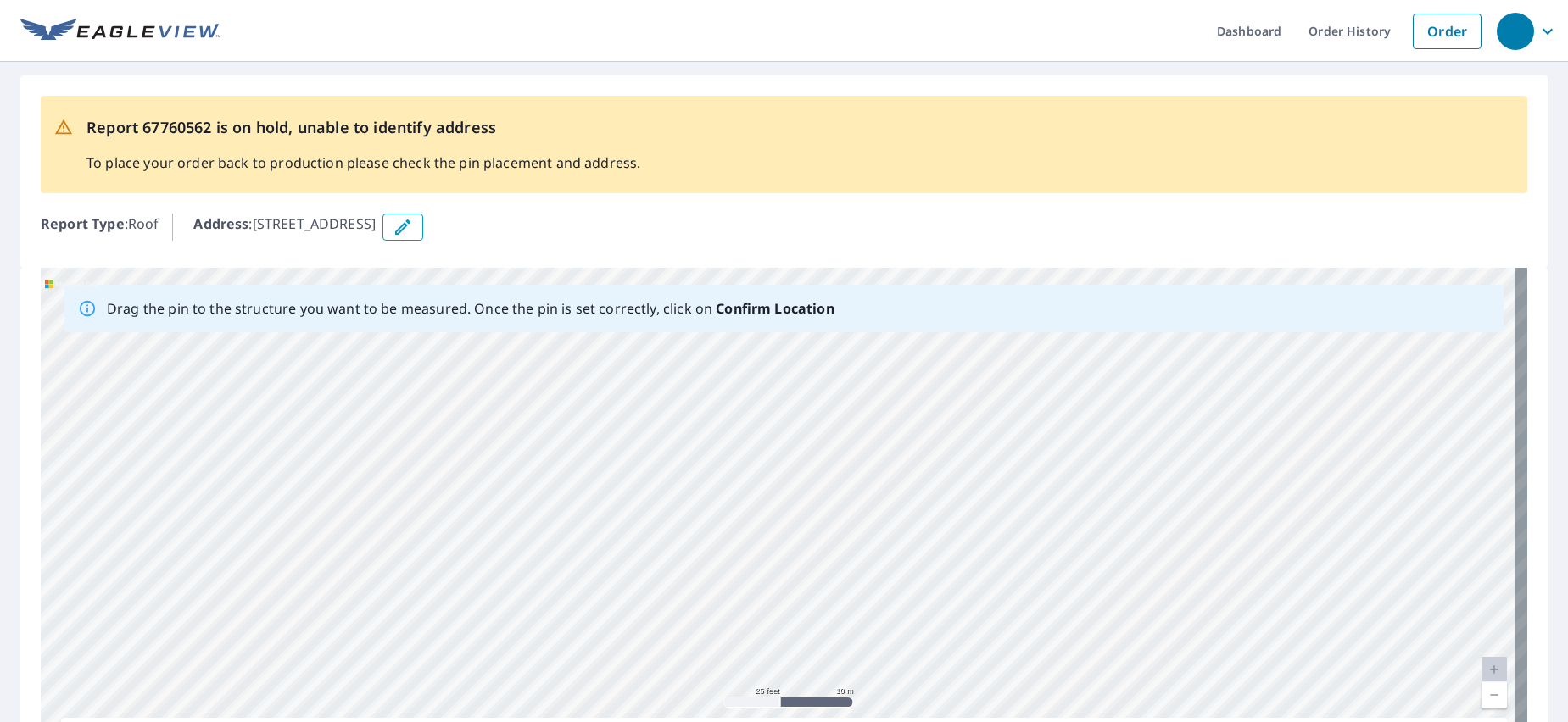
click at [402, 722] on html "Dashboard Order History Order Report 67760562 is on hold, unable to identify ad…" at bounding box center [784, 361] width 1568 height 722
drag, startPoint x: 399, startPoint y: 573, endPoint x: 416, endPoint y: 791, distance: 218.7
click at [416, 722] on html "Dashboard Order History Order Report 67760562 is on hold, unable to identify ad…" at bounding box center [784, 361] width 1568 height 722
drag, startPoint x: 397, startPoint y: 540, endPoint x: 444, endPoint y: 791, distance: 255.4
click at [444, 722] on html "Dashboard Order History Order Report 67760562 is on hold, unable to identify ad…" at bounding box center [784, 361] width 1568 height 722
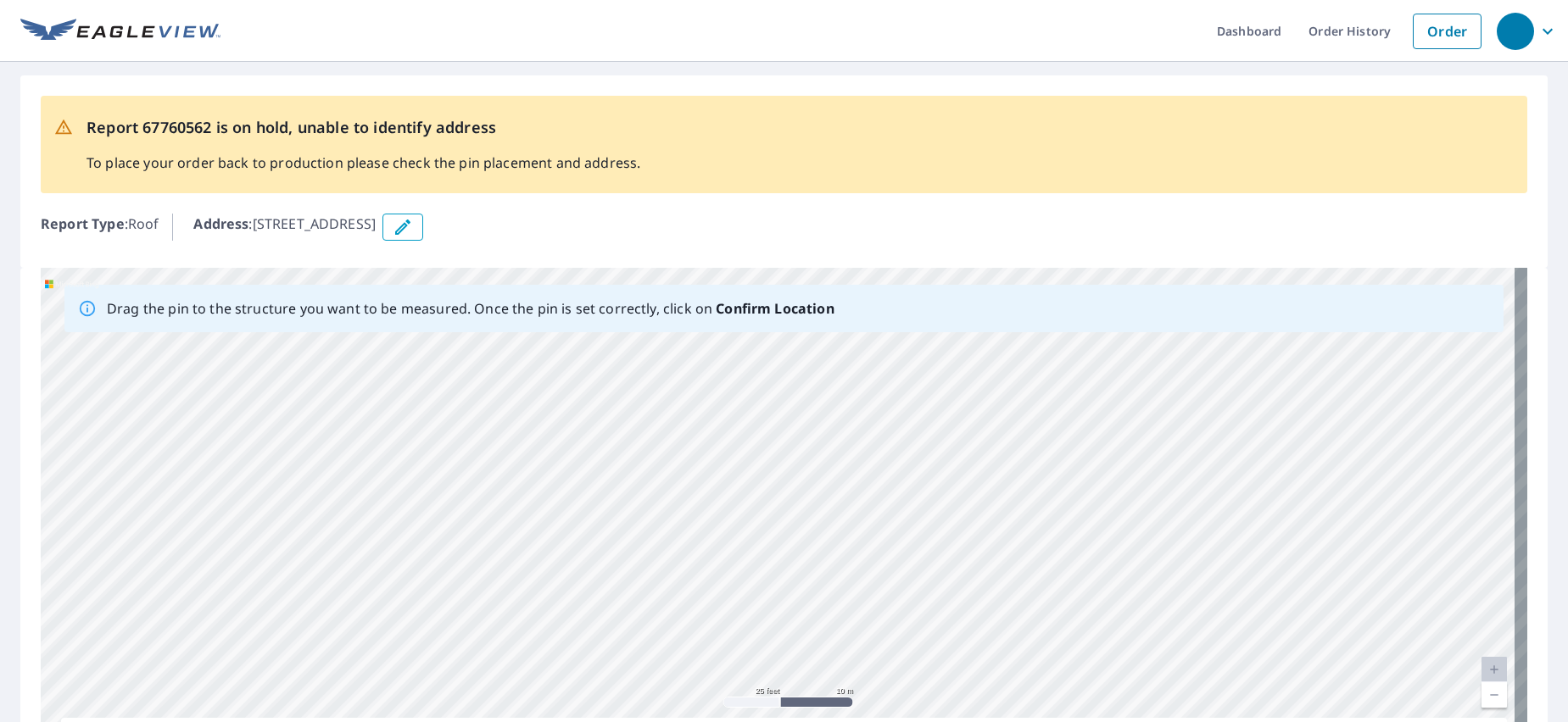
drag, startPoint x: 955, startPoint y: 538, endPoint x: 853, endPoint y: 791, distance: 272.8
click at [853, 722] on html "Dashboard Order History Order Report 67760562 is on hold, unable to identify ad…" at bounding box center [784, 361] width 1568 height 722
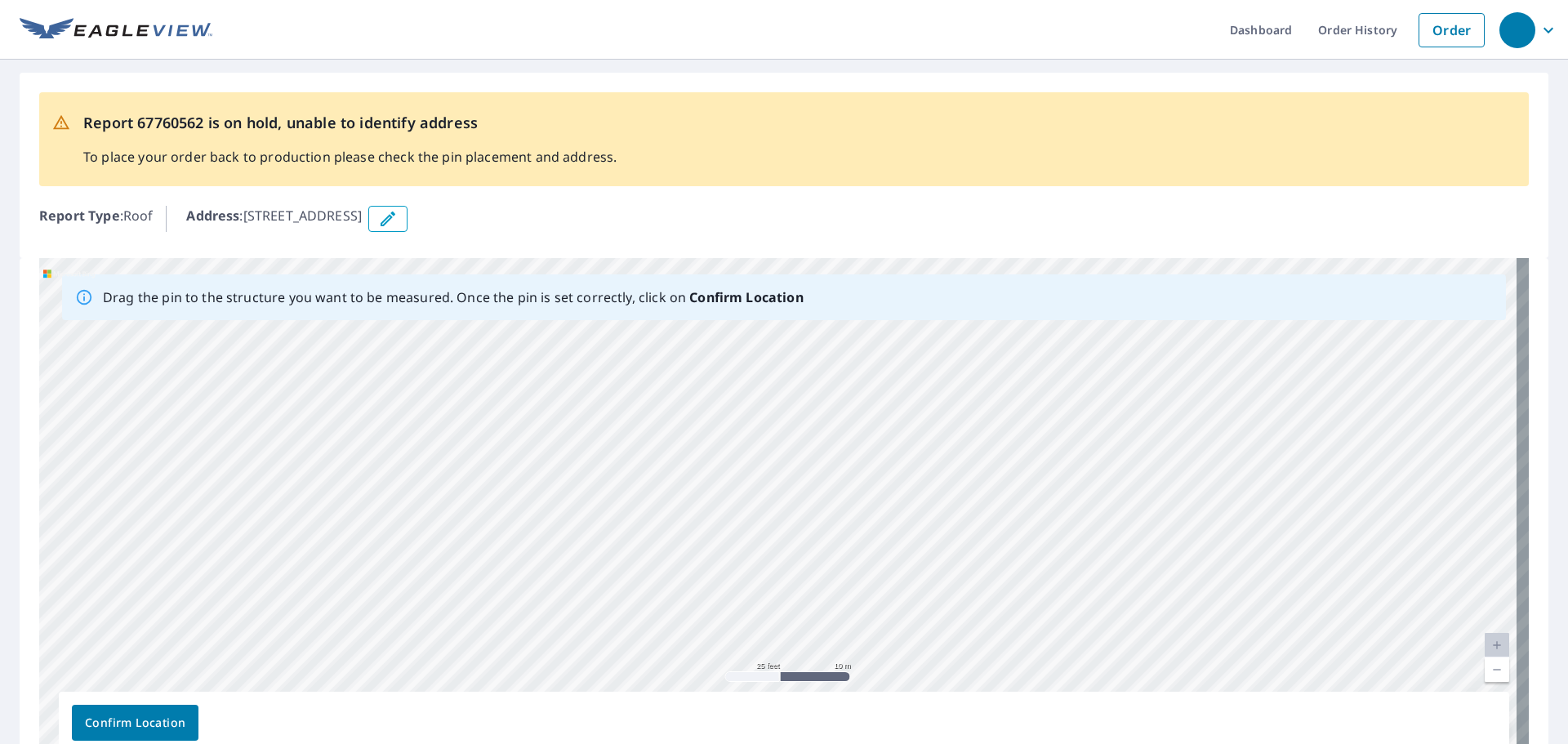
click at [1485, 636] on link "Current Level 20, Zoom In Disabled" at bounding box center [1497, 645] width 24 height 24
click at [1485, 645] on link "Current Level 20, Zoom In Disabled" at bounding box center [1497, 645] width 24 height 24
click at [1485, 677] on link "Current Level 20, Zoom Out" at bounding box center [1497, 669] width 24 height 24
click at [1485, 677] on link "Current Level 19, Zoom Out" at bounding box center [1497, 669] width 24 height 24
drag, startPoint x: 1058, startPoint y: 491, endPoint x: 1175, endPoint y: 703, distance: 242.1
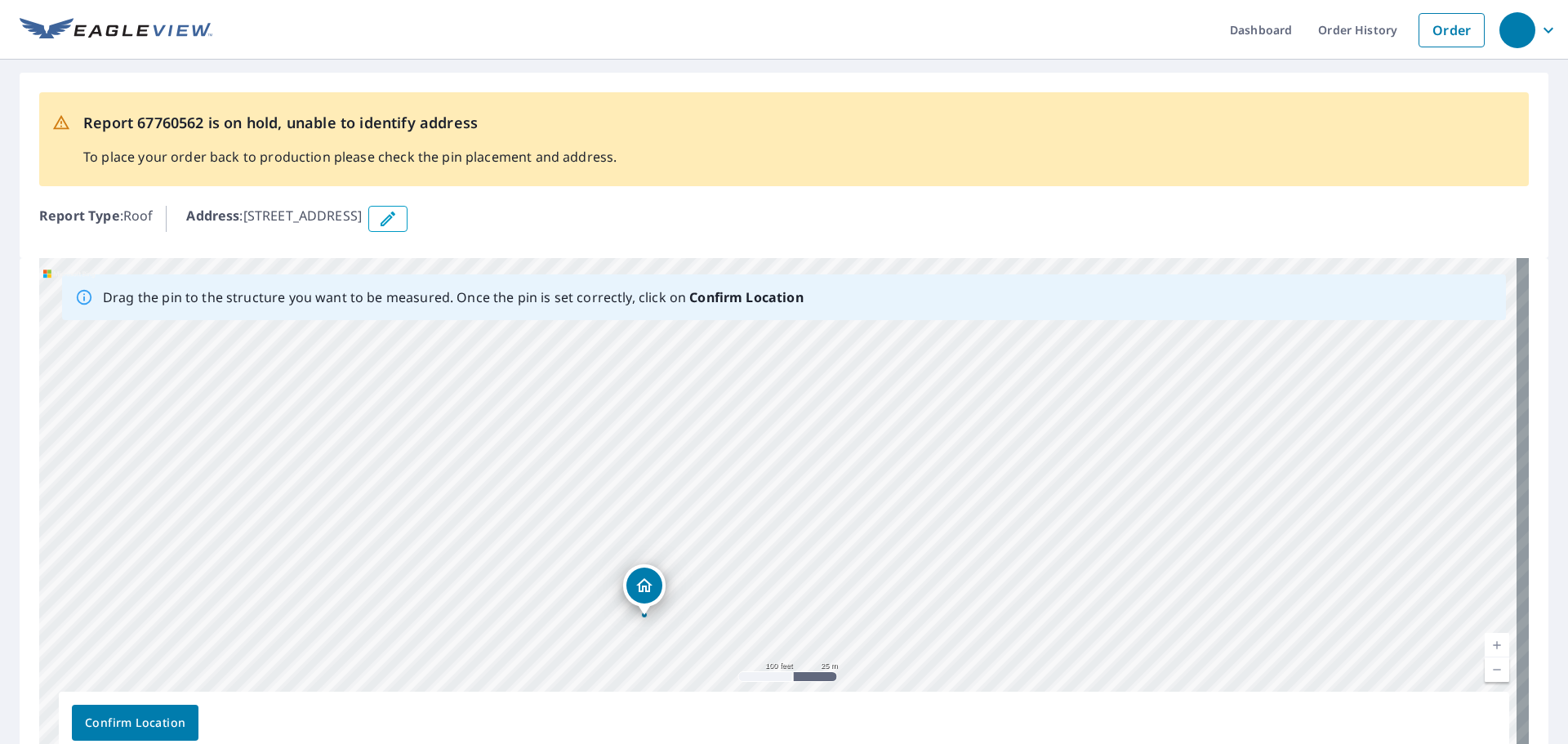
click at [1175, 695] on div "Drag the pin to the structure you want to be measured. Once the pin is set corr…" at bounding box center [783, 513] width 1489 height 512
click at [1488, 674] on link "Current Level 18, Zoom Out" at bounding box center [1497, 669] width 24 height 24
